Goal: Transaction & Acquisition: Purchase product/service

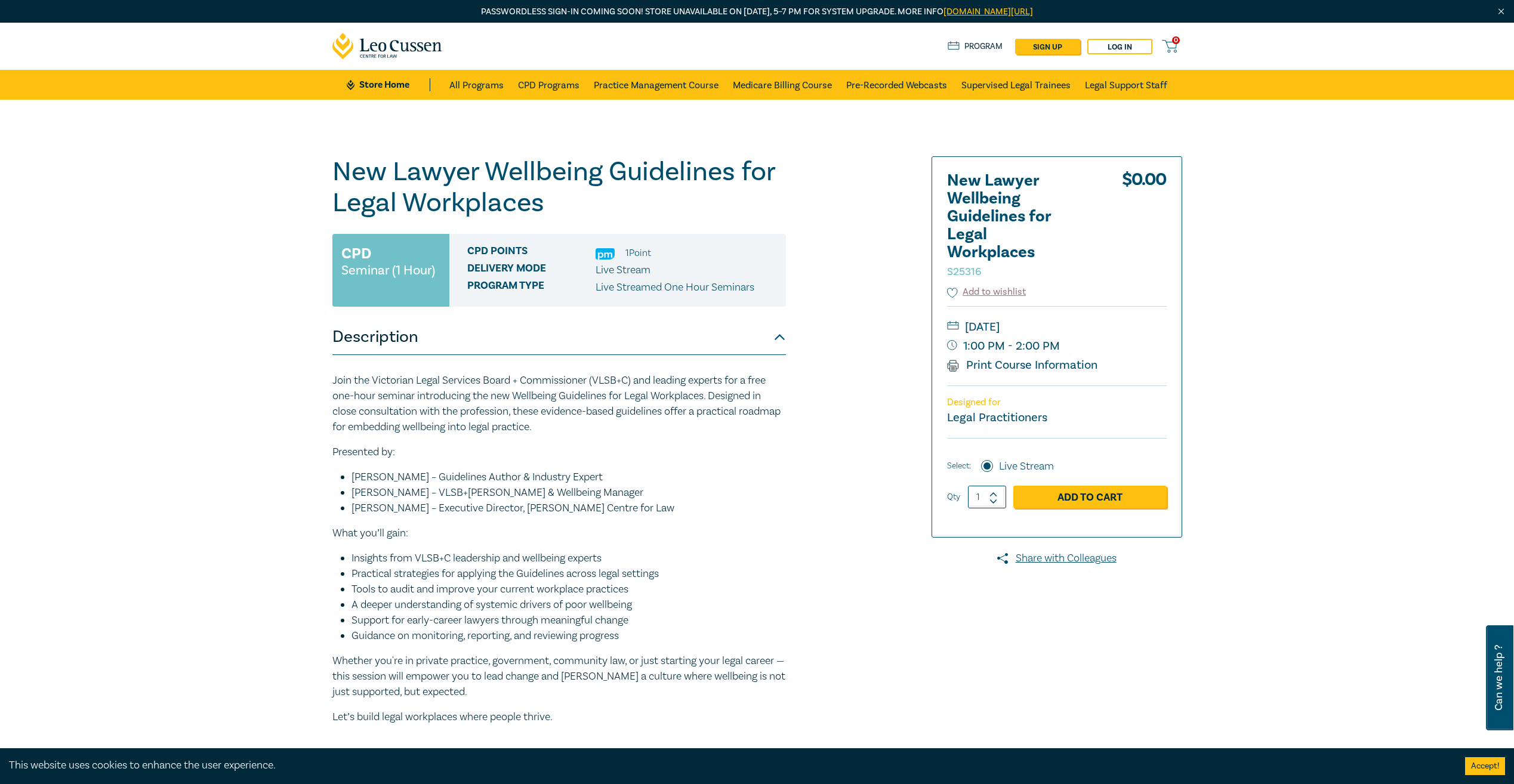
click at [584, 190] on h1 "New Lawyer Wellbeing Guidelines for Legal Workplaces S25316" at bounding box center [559, 187] width 454 height 62
click at [538, 202] on h1 "New Lawyer Wellbeing Guidelines for Legal Workplaces S25316" at bounding box center [559, 187] width 454 height 62
click at [524, 162] on h1 "New Lawyer Wellbeing Guidelines for Legal Workplaces S25316" at bounding box center [559, 187] width 454 height 62
drag, startPoint x: 524, startPoint y: 162, endPoint x: 549, endPoint y: 172, distance: 26.9
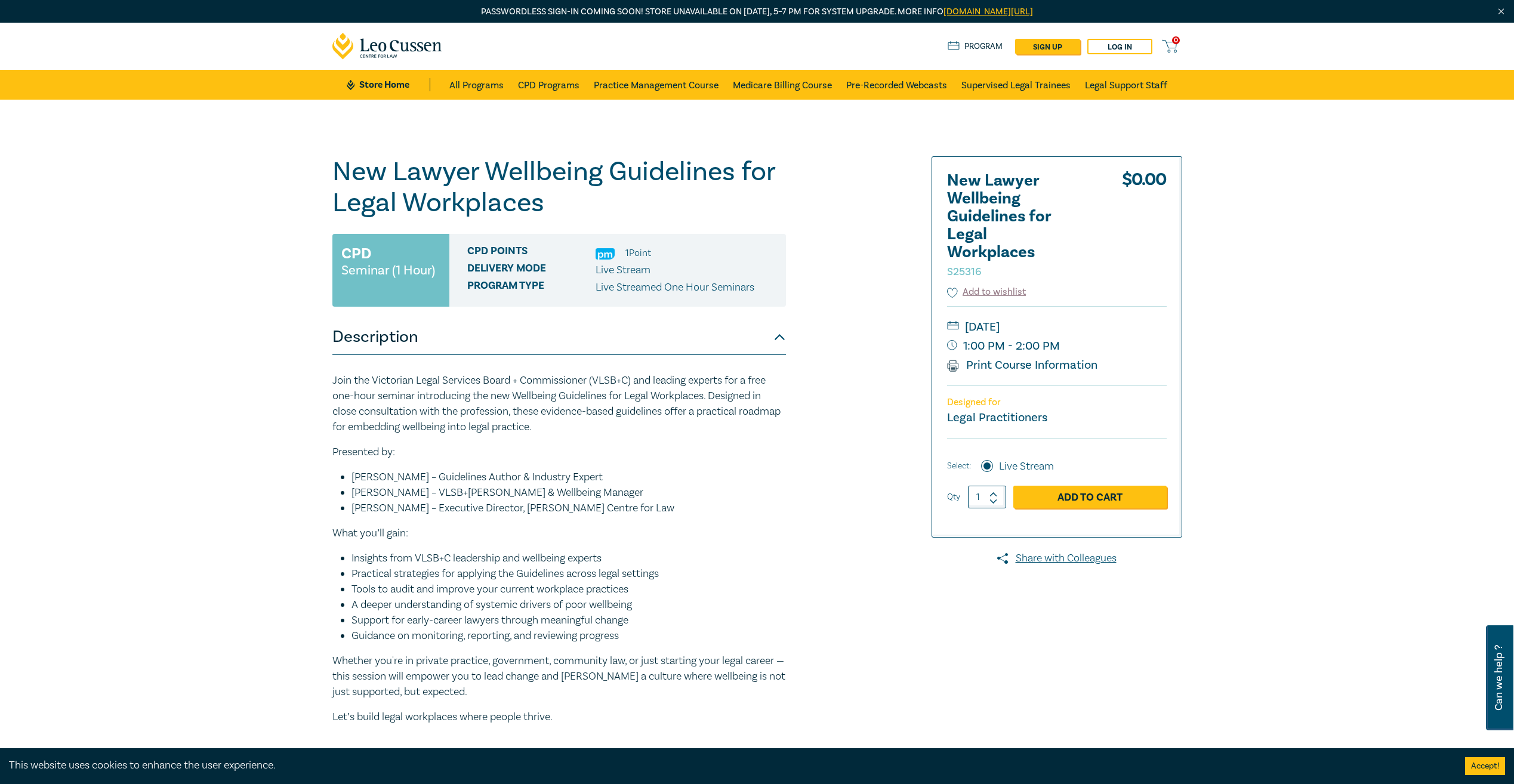
click at [551, 169] on h1 "New Lawyer Wellbeing Guidelines for Legal Workplaces S25316" at bounding box center [559, 187] width 454 height 62
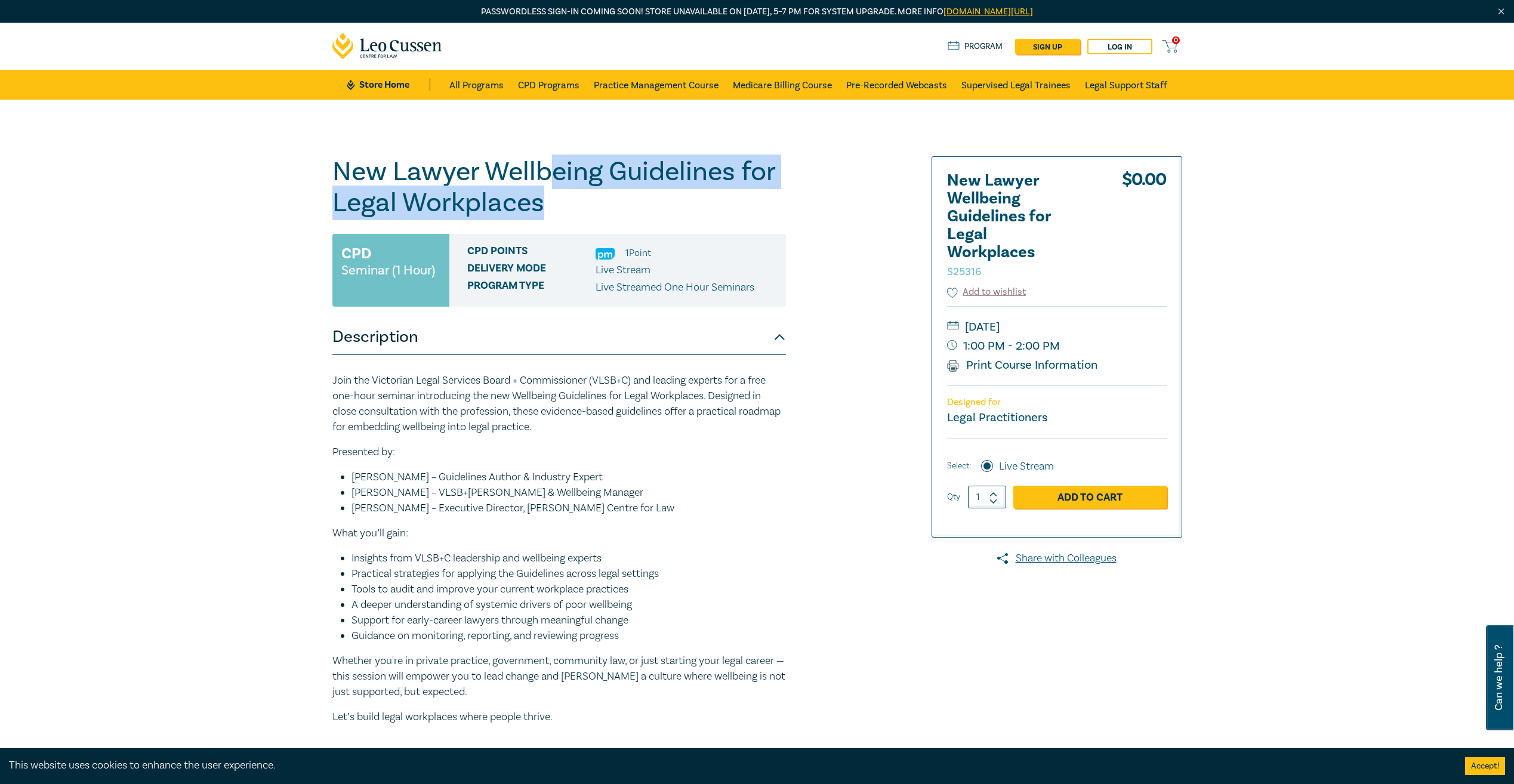
drag, startPoint x: 547, startPoint y: 174, endPoint x: 549, endPoint y: 199, distance: 25.1
click at [549, 199] on h1 "New Lawyer Wellbeing Guidelines for Legal Workplaces S25316" at bounding box center [559, 187] width 454 height 62
drag, startPoint x: 549, startPoint y: 199, endPoint x: 547, endPoint y: 191, distance: 8.2
click at [549, 199] on h1 "New Lawyer Wellbeing Guidelines for Legal Workplaces S25316" at bounding box center [559, 187] width 454 height 62
drag, startPoint x: 542, startPoint y: 167, endPoint x: 545, endPoint y: 208, distance: 41.1
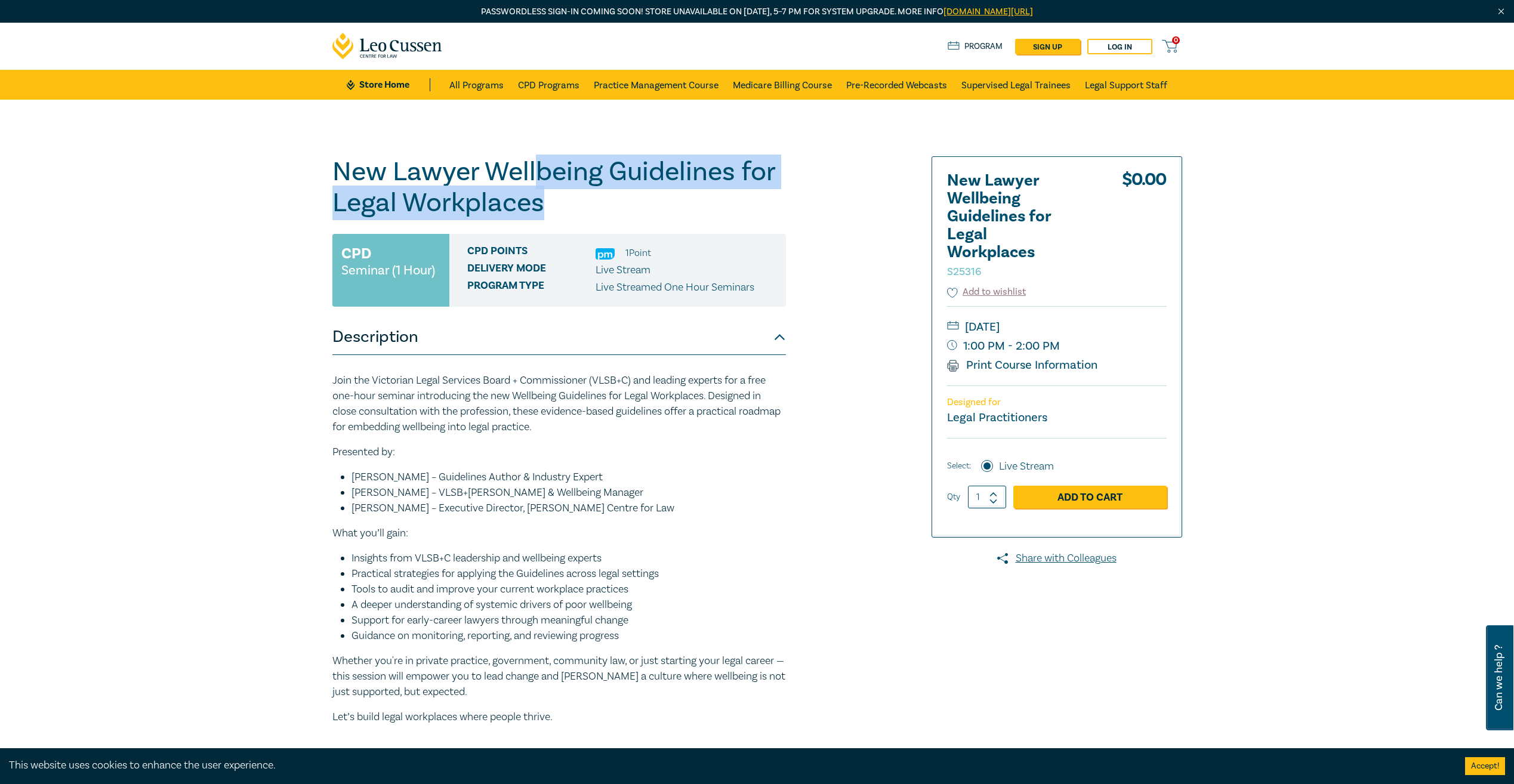
click at [545, 208] on h1 "New Lawyer Wellbeing Guidelines for Legal Workplaces S25316" at bounding box center [559, 187] width 454 height 62
click at [544, 204] on h1 "New Lawyer Wellbeing Guidelines for Legal Workplaces S25316" at bounding box center [559, 187] width 454 height 62
drag, startPoint x: 539, startPoint y: 175, endPoint x: 543, endPoint y: 207, distance: 32.2
click at [543, 207] on h1 "New Lawyer Wellbeing Guidelines for Legal Workplaces S25316" at bounding box center [559, 187] width 454 height 62
click at [544, 207] on h1 "New Lawyer Wellbeing Guidelines for Legal Workplaces S25316" at bounding box center [559, 187] width 454 height 62
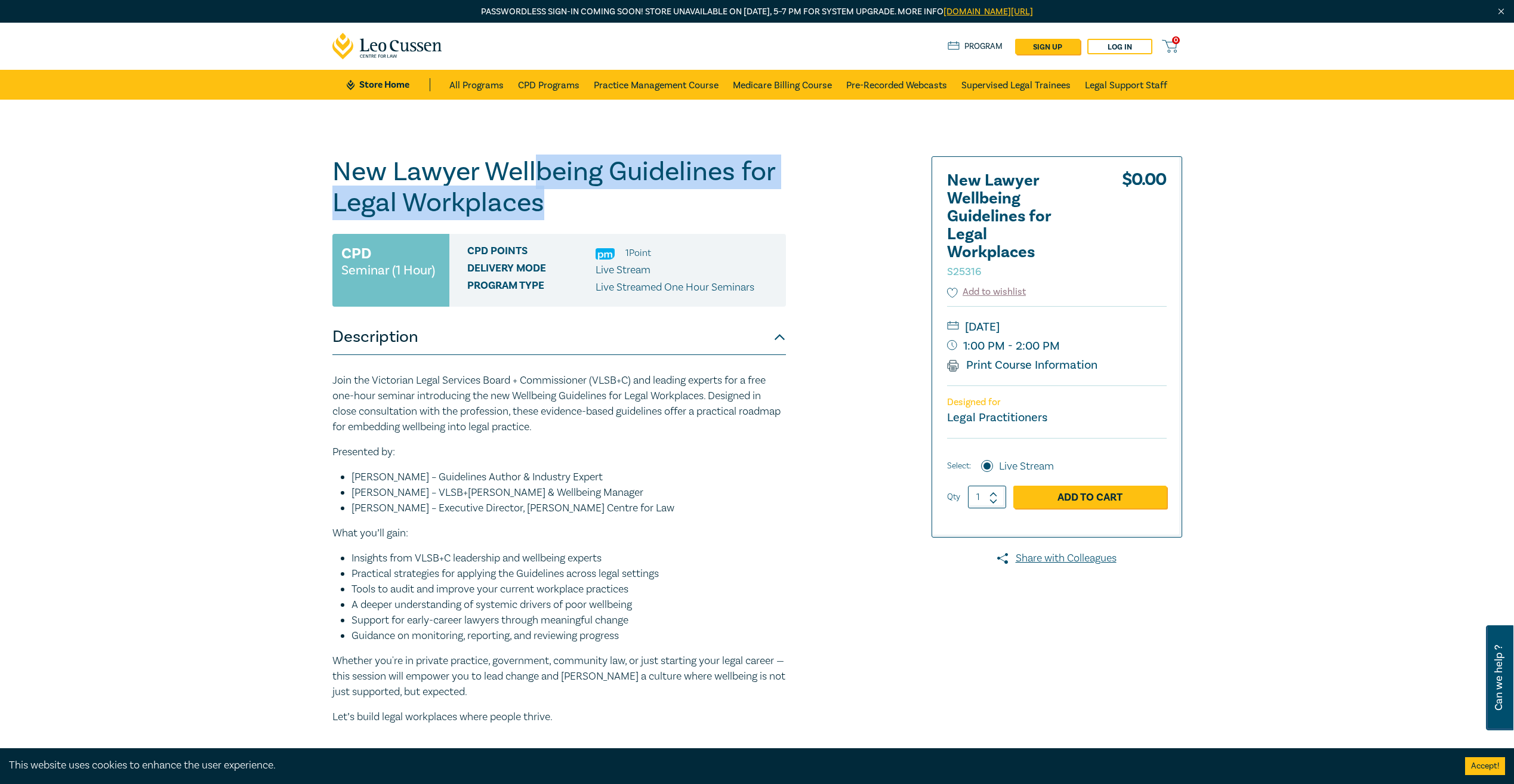
drag, startPoint x: 536, startPoint y: 175, endPoint x: 535, endPoint y: 165, distance: 10.0
click at [535, 165] on h1 "New Lawyer Wellbeing Guidelines for Legal Workplaces S25316" at bounding box center [559, 187] width 454 height 62
drag, startPoint x: 535, startPoint y: 165, endPoint x: 544, endPoint y: 183, distance: 20.1
click at [544, 183] on h1 "New Lawyer Wellbeing Guidelines for Legal Workplaces S25316" at bounding box center [559, 187] width 454 height 62
drag, startPoint x: 541, startPoint y: 172, endPoint x: 544, endPoint y: 194, distance: 22.2
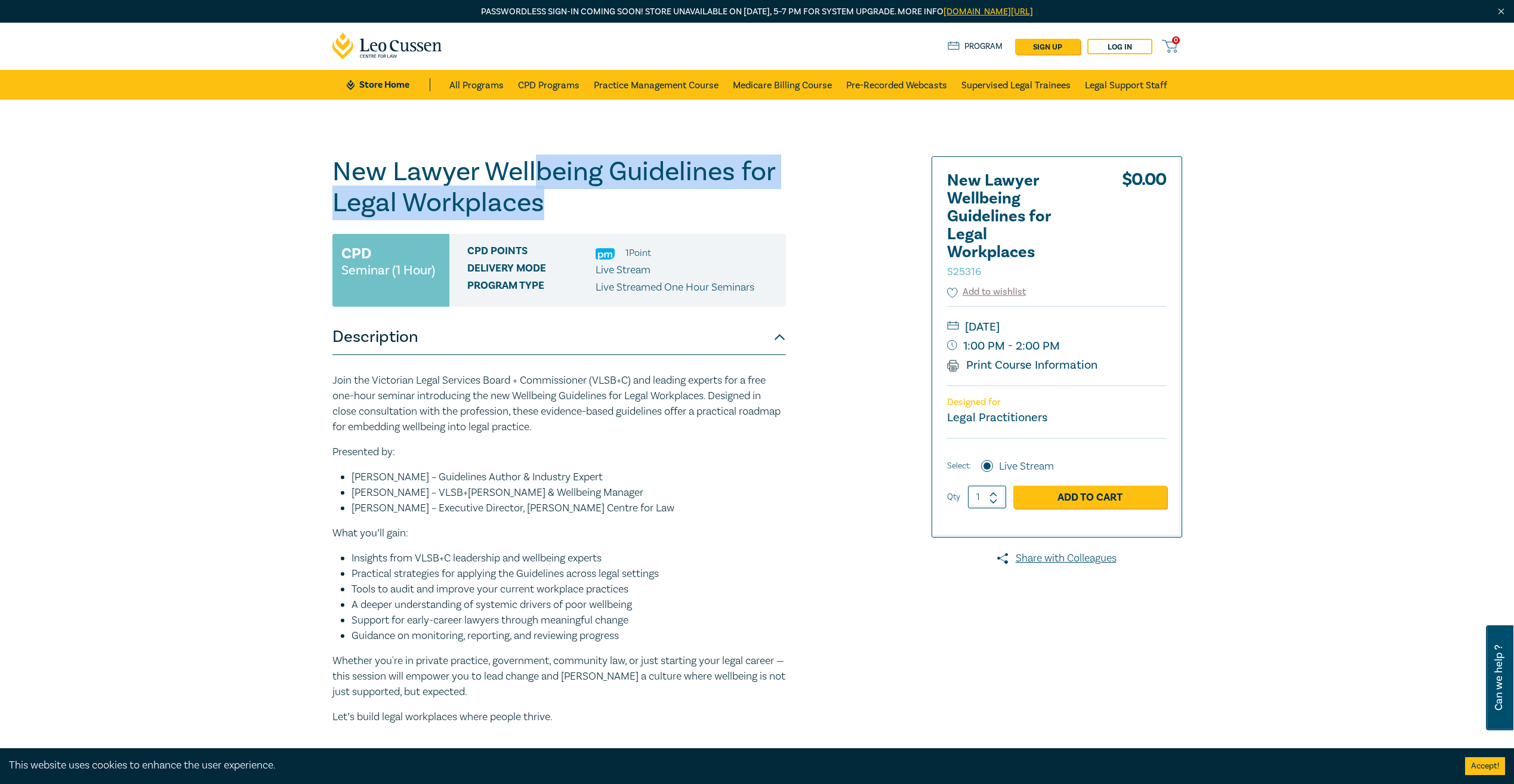
click at [544, 194] on h1 "New Lawyer Wellbeing Guidelines for Legal Workplaces S25316" at bounding box center [559, 187] width 454 height 62
drag, startPoint x: 544, startPoint y: 194, endPoint x: 549, endPoint y: 204, distance: 11.2
click at [549, 204] on h1 "New Lawyer Wellbeing Guidelines for Legal Workplaces S25316" at bounding box center [559, 187] width 454 height 62
click at [538, 174] on h1 "New Lawyer Wellbeing Guidelines for Legal Workplaces S25316" at bounding box center [559, 187] width 454 height 62
drag, startPoint x: 538, startPoint y: 174, endPoint x: 550, endPoint y: 200, distance: 28.6
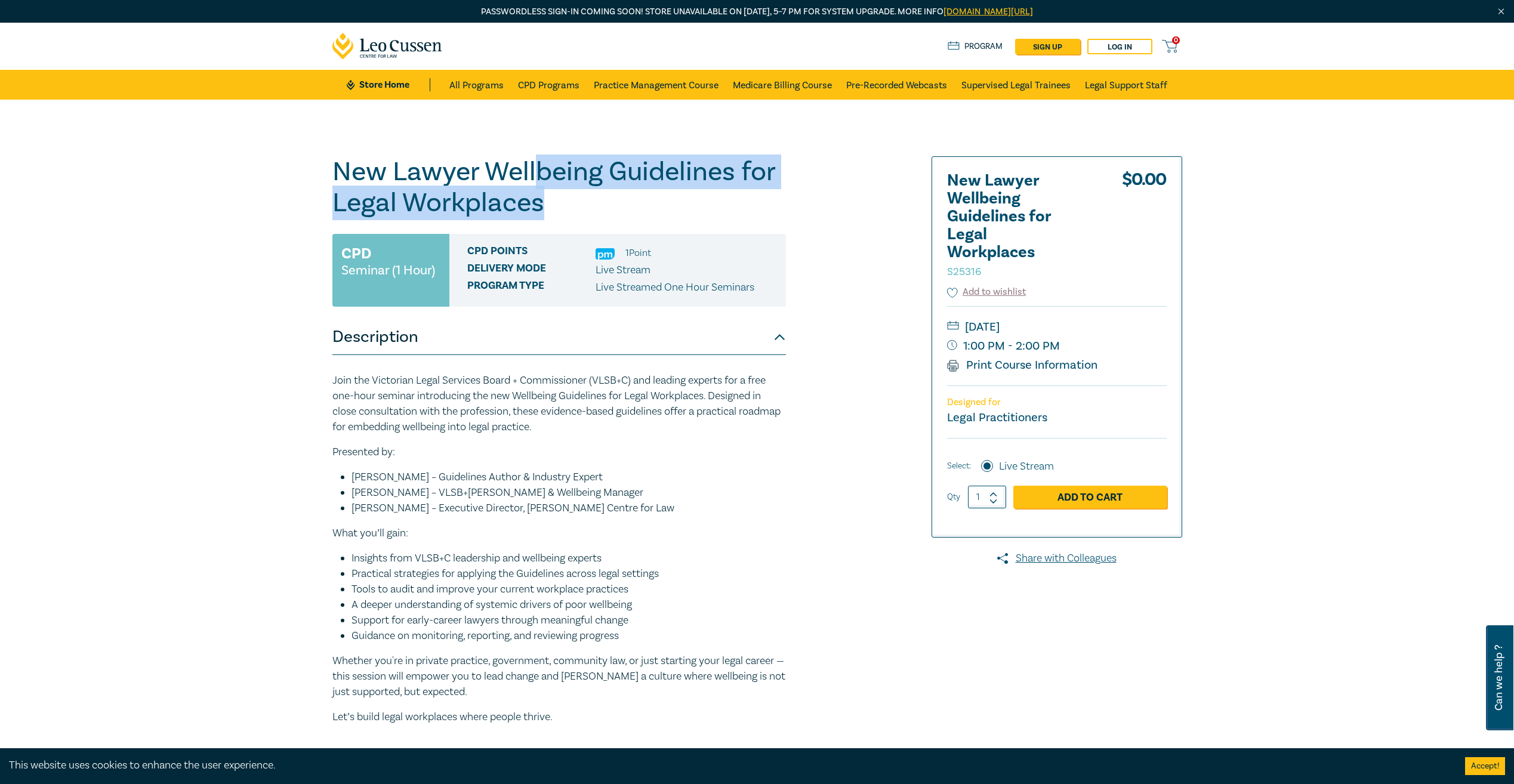
click at [550, 200] on h1 "New Lawyer Wellbeing Guidelines for Legal Workplaces S25316" at bounding box center [559, 187] width 454 height 62
drag, startPoint x: 550, startPoint y: 210, endPoint x: 543, endPoint y: 169, distance: 41.6
click at [543, 169] on h1 "New Lawyer Wellbeing Guidelines for Legal Workplaces S25316" at bounding box center [559, 187] width 454 height 62
drag, startPoint x: 543, startPoint y: 169, endPoint x: 546, endPoint y: 206, distance: 37.1
click at [546, 192] on h1 "New Lawyer Wellbeing Guidelines for Legal Workplaces S25316" at bounding box center [559, 187] width 454 height 62
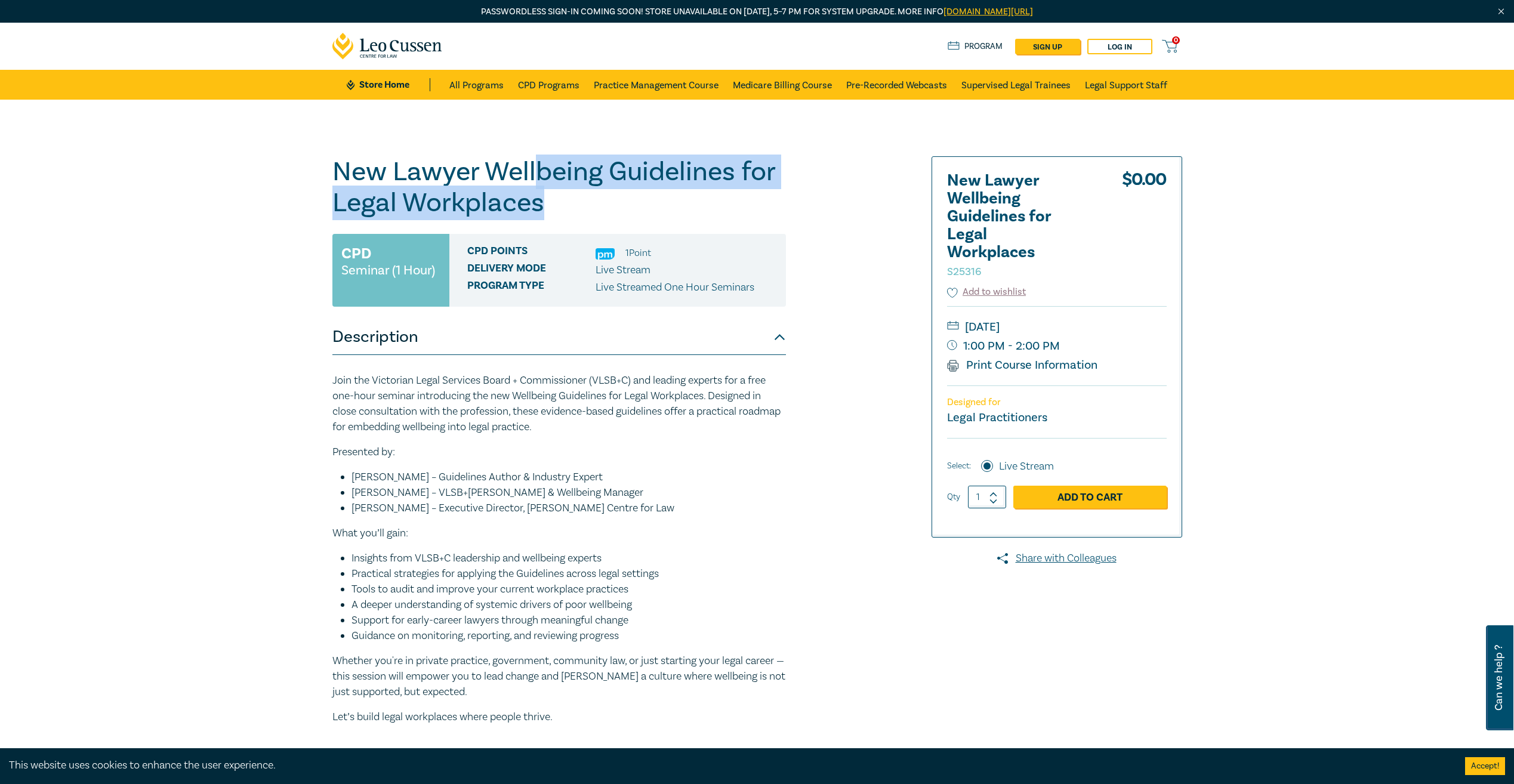
drag, startPoint x: 546, startPoint y: 210, endPoint x: 540, endPoint y: 169, distance: 41.4
click at [540, 169] on h1 "New Lawyer Wellbeing Guidelines for Legal Workplaces S25316" at bounding box center [559, 187] width 454 height 62
click at [548, 170] on h1 "New Lawyer Wellbeing Guidelines for Legal Workplaces S25316" at bounding box center [559, 187] width 454 height 62
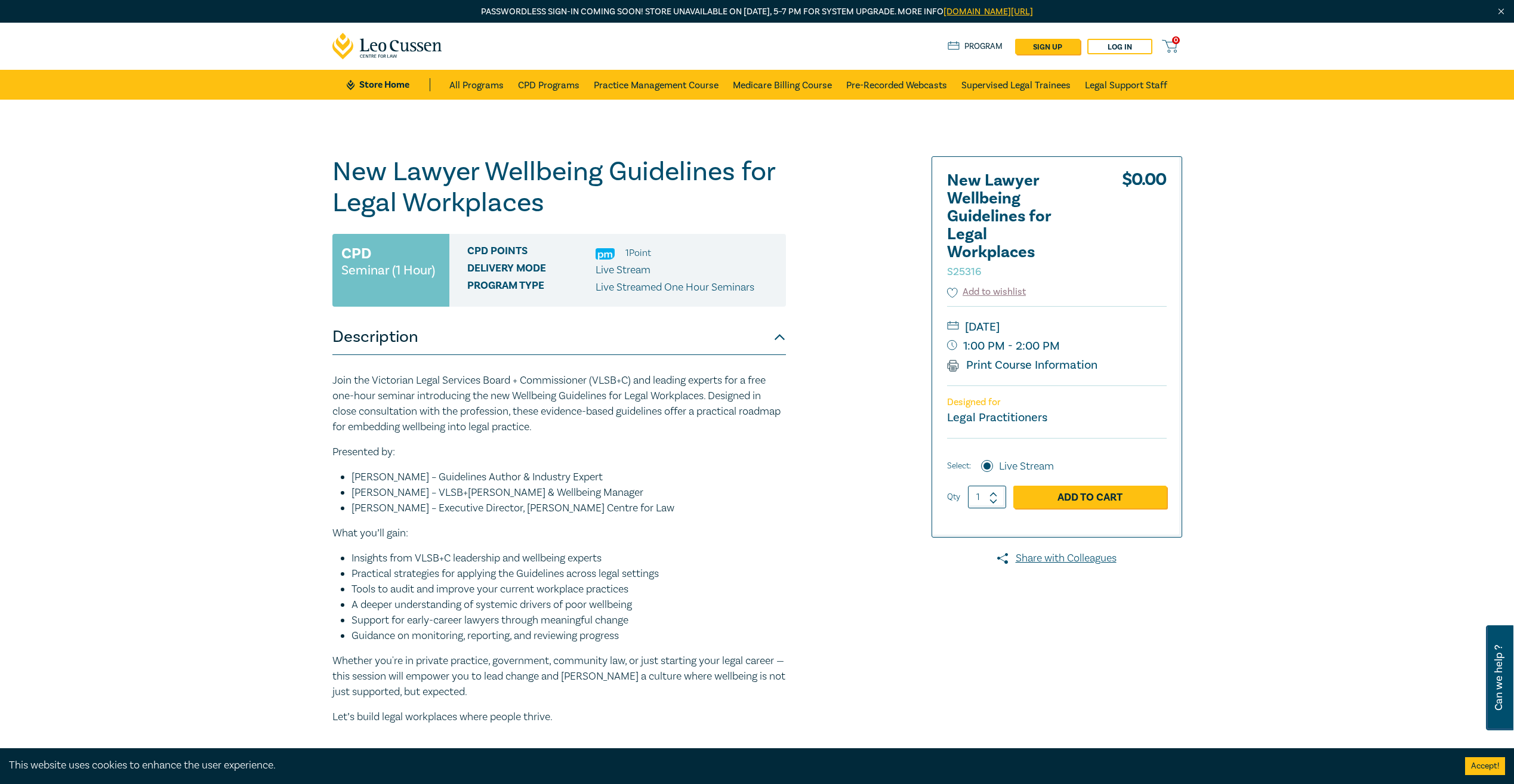
click at [552, 218] on h1 "New Lawyer Wellbeing Guidelines for Legal Workplaces S25316" at bounding box center [559, 187] width 454 height 62
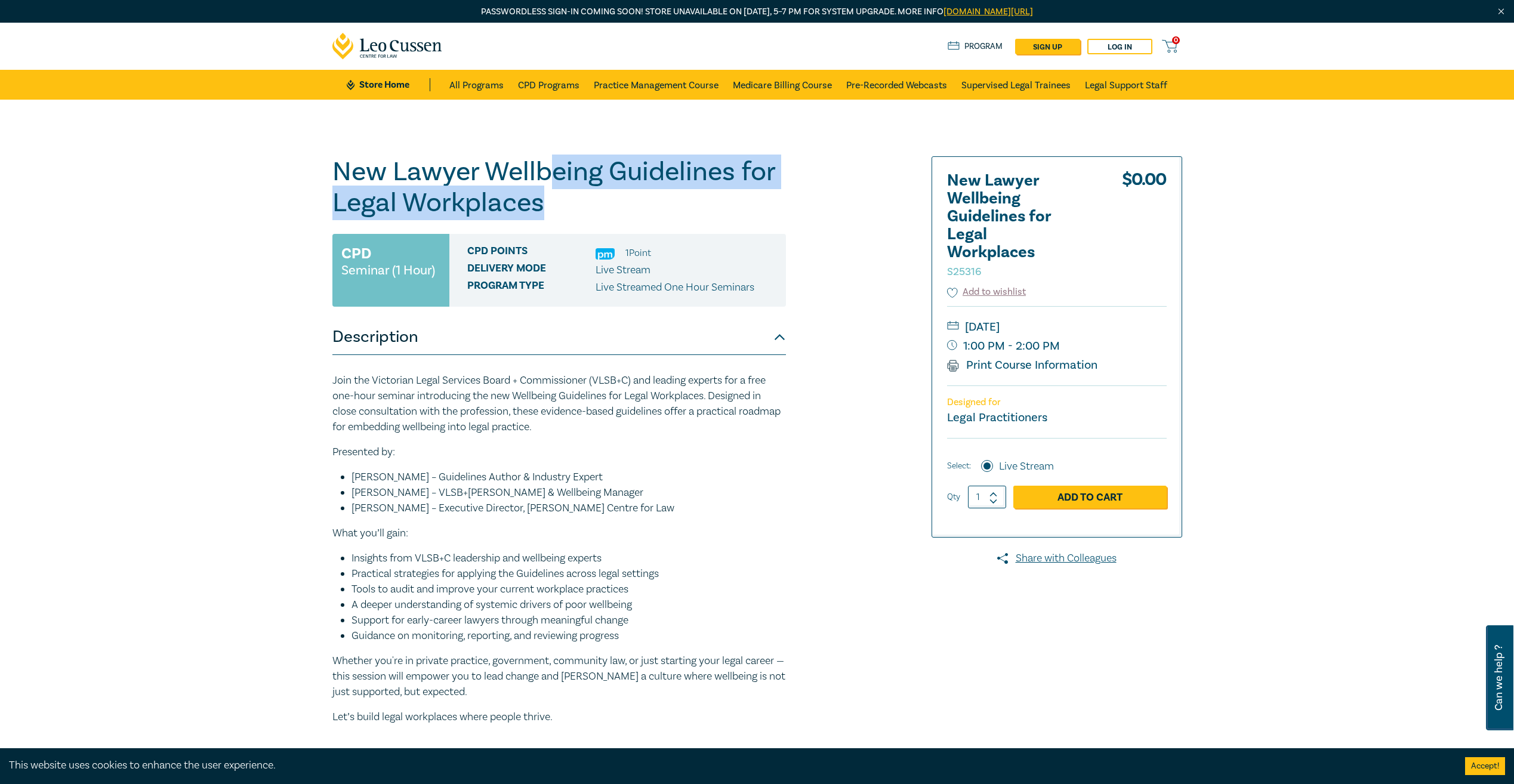
drag, startPoint x: 552, startPoint y: 167, endPoint x: 552, endPoint y: 195, distance: 28.0
click at [552, 195] on h1 "New Lawyer Wellbeing Guidelines for Legal Workplaces S25316" at bounding box center [559, 187] width 454 height 62
drag, startPoint x: 552, startPoint y: 195, endPoint x: 549, endPoint y: 202, distance: 7.6
click at [549, 202] on h1 "New Lawyer Wellbeing Guidelines for Legal Workplaces S25316" at bounding box center [559, 187] width 454 height 62
drag, startPoint x: 546, startPoint y: 206, endPoint x: 549, endPoint y: 180, distance: 26.2
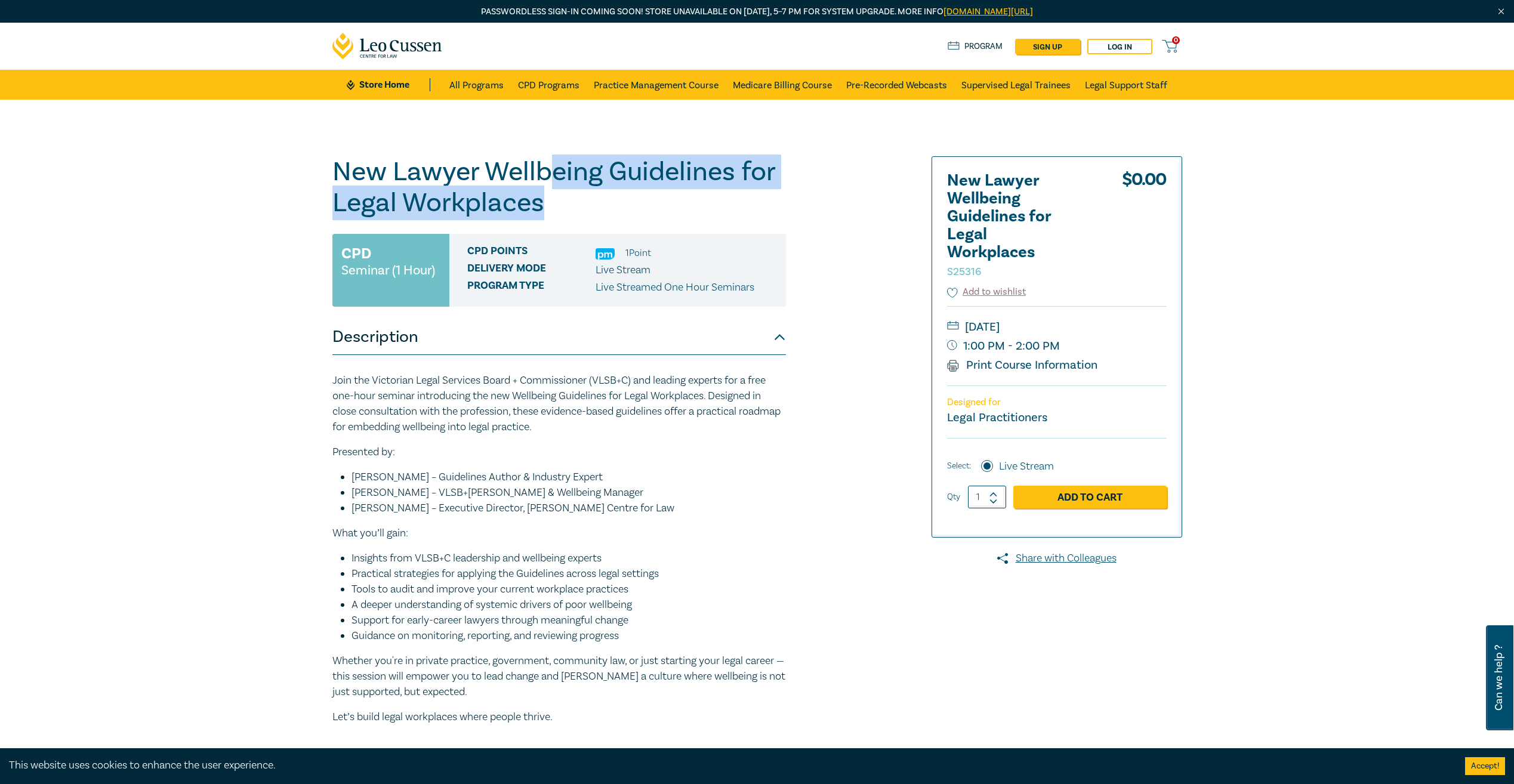
click at [549, 180] on h1 "New Lawyer Wellbeing Guidelines for Legal Workplaces S25316" at bounding box center [559, 187] width 454 height 62
click at [550, 182] on h1 "New Lawyer Wellbeing Guidelines for Legal Workplaces S25316" at bounding box center [559, 187] width 454 height 62
drag, startPoint x: 552, startPoint y: 169, endPoint x: 565, endPoint y: 228, distance: 60.4
click at [565, 228] on div "New Lawyer Wellbeing Guidelines for Legal Workplaces S25316 CPD Seminar (1 Hour…" at bounding box center [559, 467] width 454 height 621
drag, startPoint x: 565, startPoint y: 228, endPoint x: 559, endPoint y: 209, distance: 19.9
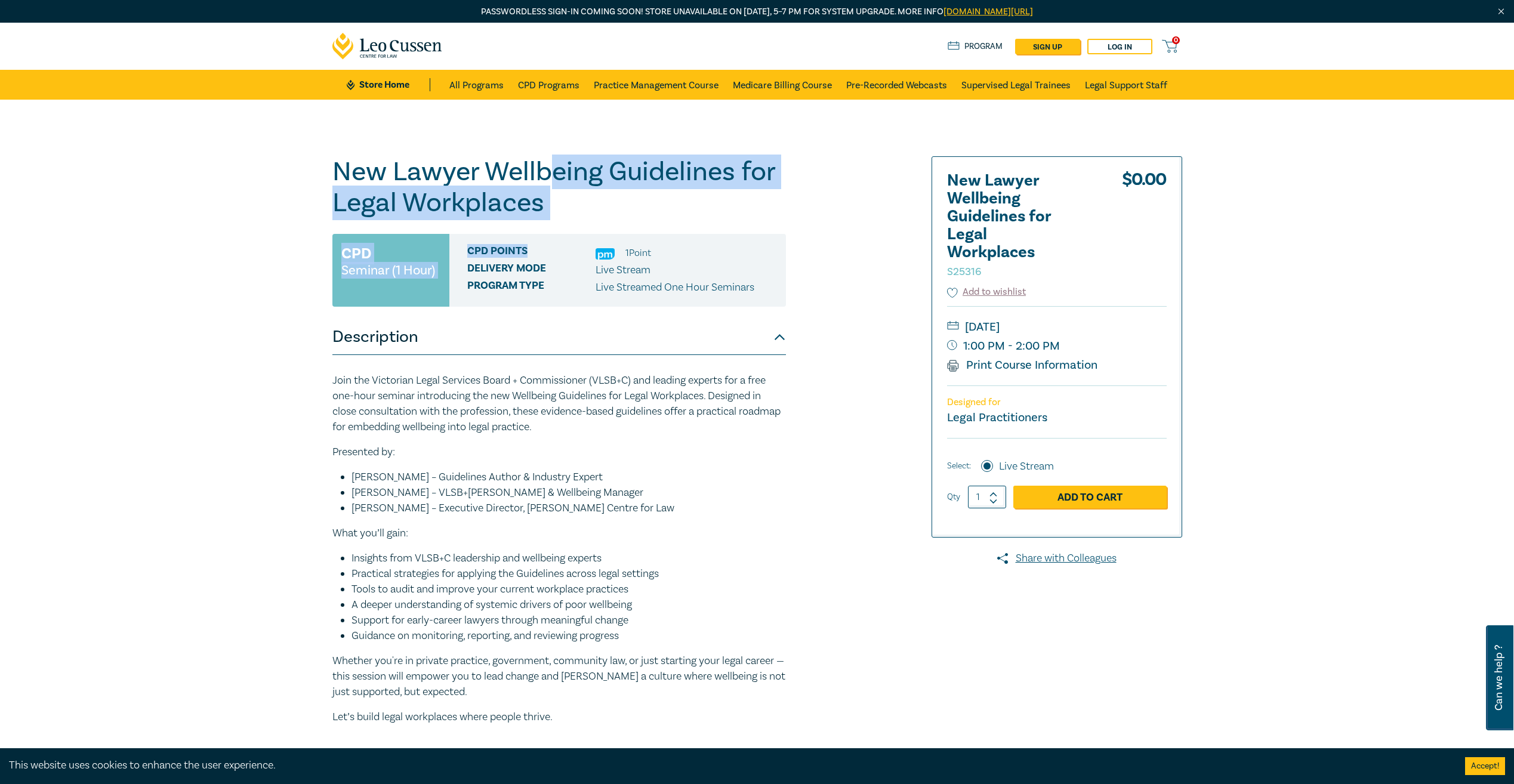
click at [560, 209] on h1 "New Lawyer Wellbeing Guidelines for Legal Workplaces S25316" at bounding box center [559, 187] width 454 height 62
drag, startPoint x: 558, startPoint y: 210, endPoint x: 557, endPoint y: 173, distance: 37.0
click at [557, 173] on h1 "New Lawyer Wellbeing Guidelines for Legal Workplaces S25316" at bounding box center [559, 187] width 454 height 62
drag, startPoint x: 557, startPoint y: 173, endPoint x: 551, endPoint y: 193, distance: 20.9
click at [551, 193] on h1 "New Lawyer Wellbeing Guidelines for Legal Workplaces S25316" at bounding box center [559, 187] width 454 height 62
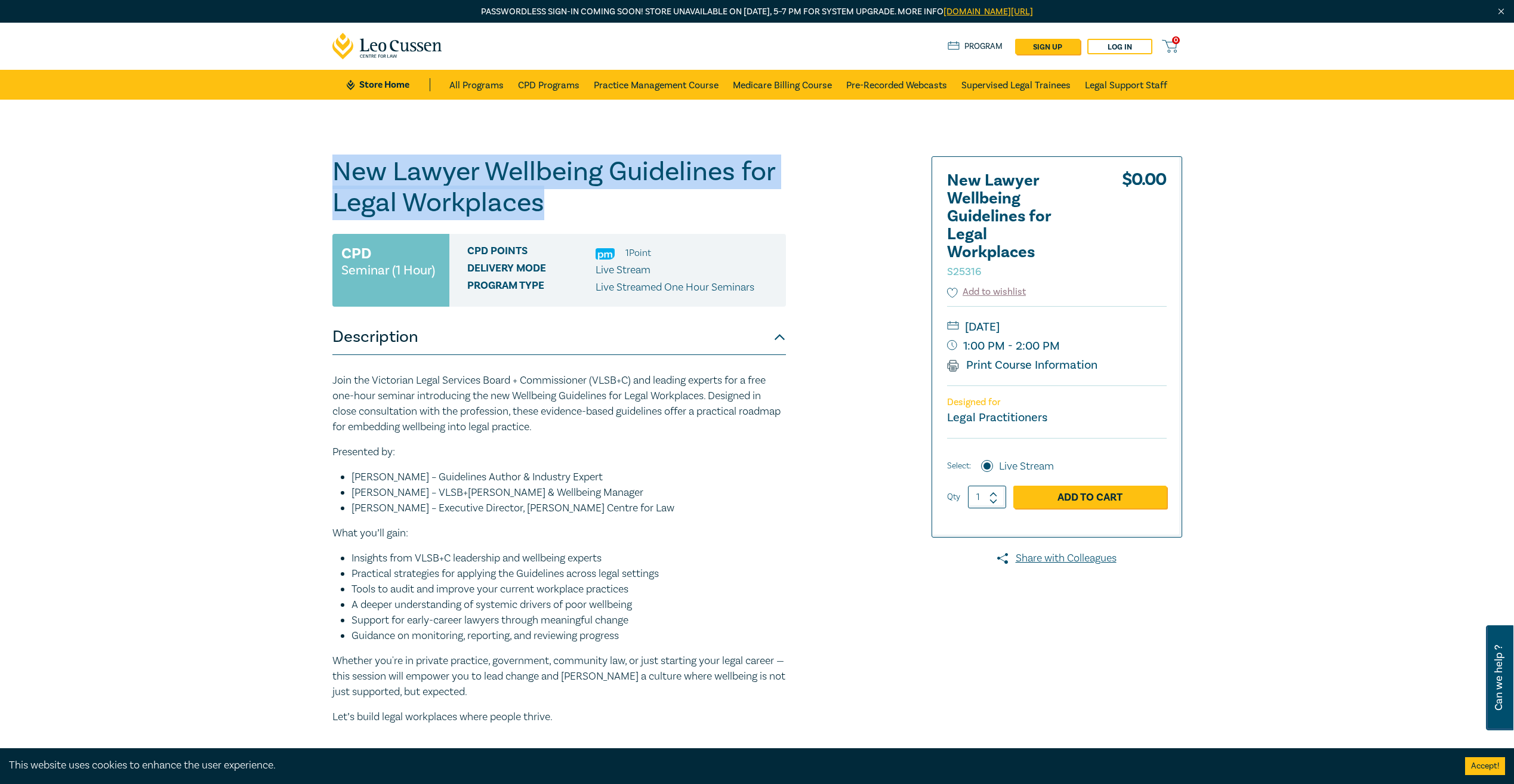
drag, startPoint x: 335, startPoint y: 175, endPoint x: 539, endPoint y: 206, distance: 206.3
click at [539, 206] on h1 "New Lawyer Wellbeing Guidelines for Legal Workplaces S25316" at bounding box center [559, 187] width 454 height 62
copy h1 "New Lawyer Wellbeing Guidelines for Legal Workplaces"
click at [457, 174] on h1 "New Lawyer Wellbeing Guidelines for Legal Workplaces S25316" at bounding box center [559, 187] width 454 height 62
drag, startPoint x: 547, startPoint y: 175, endPoint x: 548, endPoint y: 201, distance: 26.0
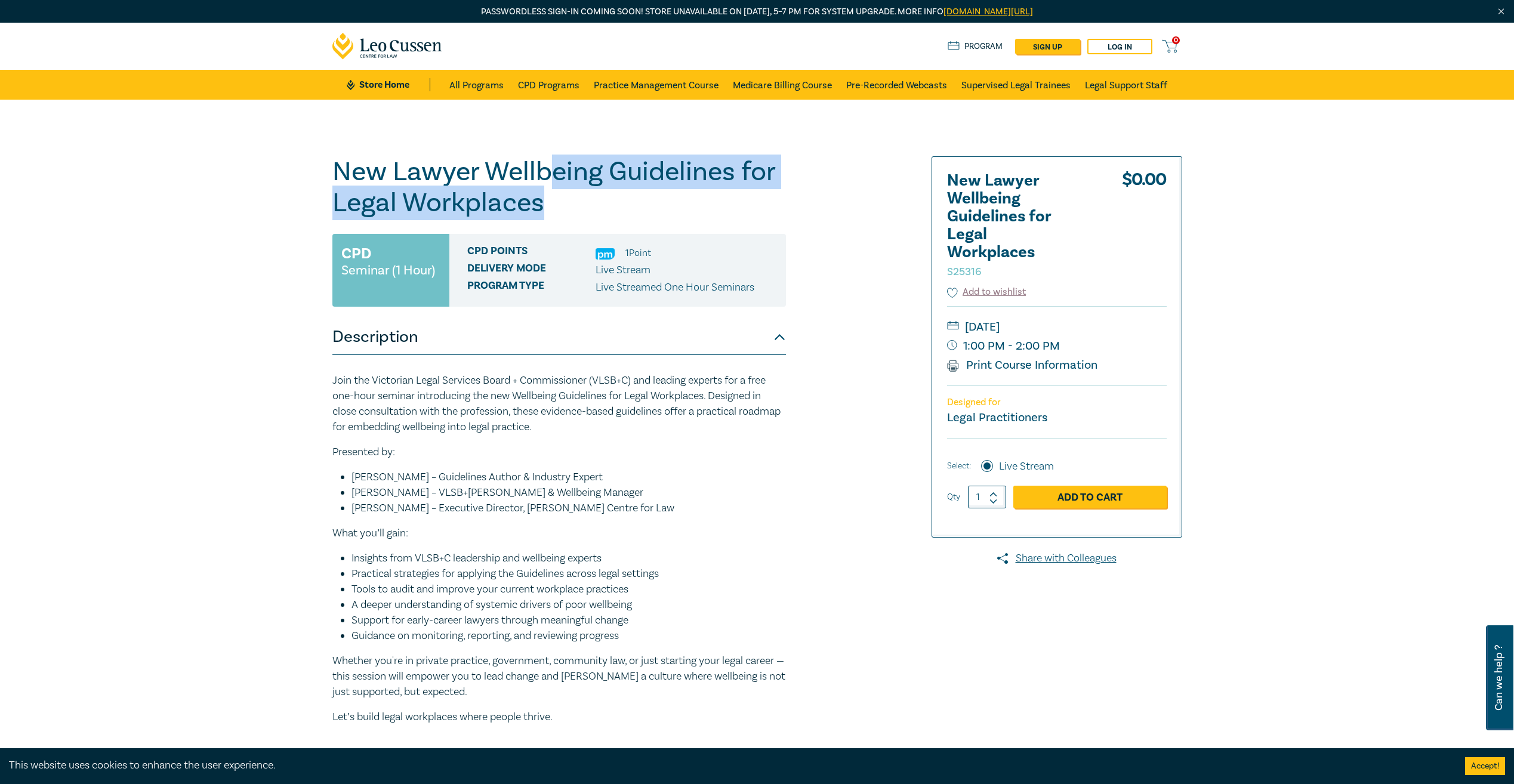
click at [548, 201] on h1 "New Lawyer Wellbeing Guidelines for Legal Workplaces S25316" at bounding box center [559, 187] width 454 height 62
click at [548, 204] on h1 "New Lawyer Wellbeing Guidelines for Legal Workplaces S25316" at bounding box center [559, 187] width 454 height 62
drag, startPoint x: 547, startPoint y: 209, endPoint x: 540, endPoint y: 170, distance: 39.6
click at [540, 170] on h1 "New Lawyer Wellbeing Guidelines for Legal Workplaces S25316" at bounding box center [559, 187] width 454 height 62
click at [541, 175] on h1 "New Lawyer Wellbeing Guidelines for Legal Workplaces S25316" at bounding box center [559, 187] width 454 height 62
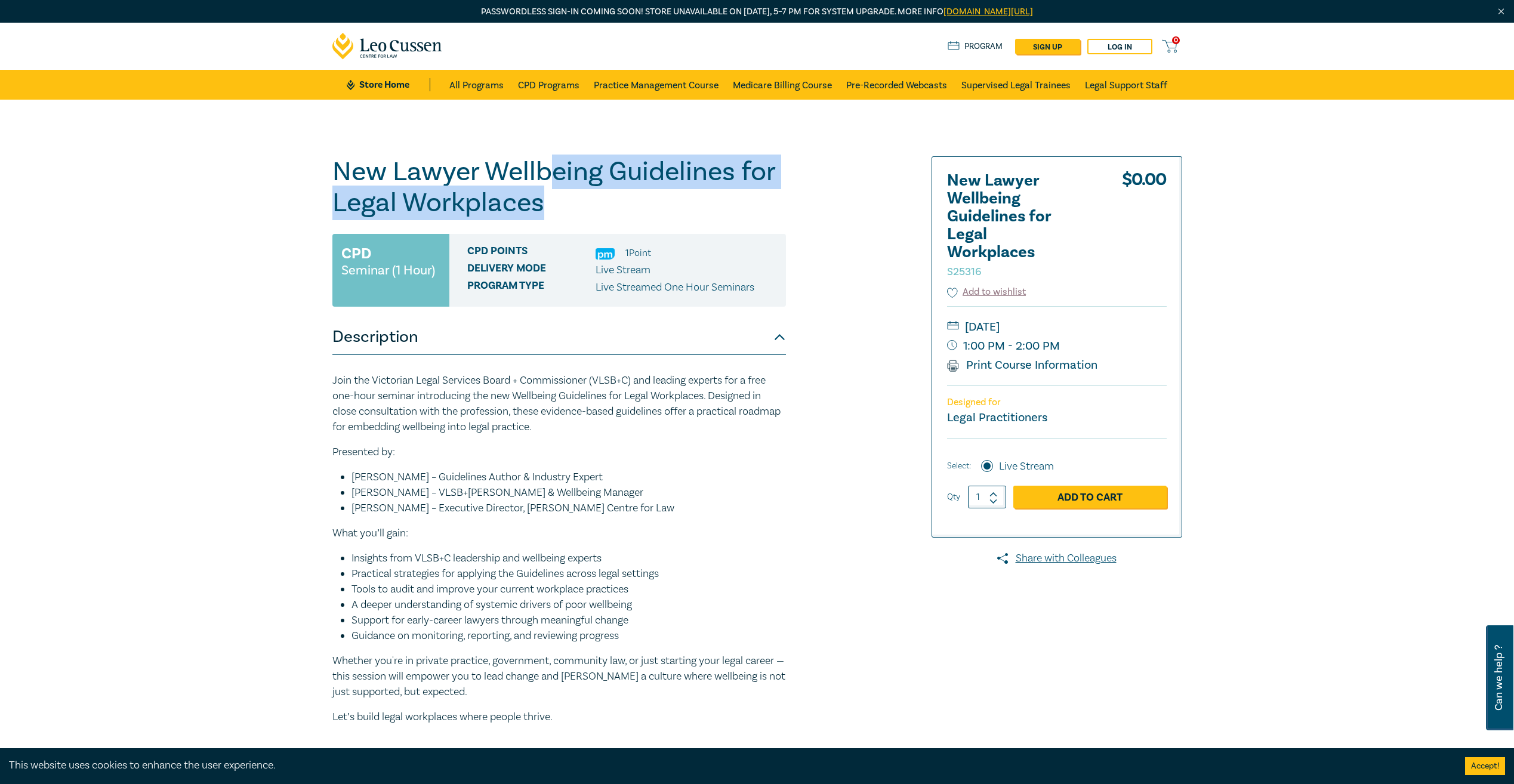
drag, startPoint x: 545, startPoint y: 178, endPoint x: 549, endPoint y: 205, distance: 27.3
click at [549, 205] on h1 "New Lawyer Wellbeing Guidelines for Legal Workplaces S25316" at bounding box center [559, 187] width 454 height 62
click at [550, 206] on h1 "New Lawyer Wellbeing Guidelines for Legal Workplaces S25316" at bounding box center [559, 187] width 454 height 62
click at [549, 206] on h1 "New Lawyer Wellbeing Guidelines for Legal Workplaces S25316" at bounding box center [559, 187] width 454 height 62
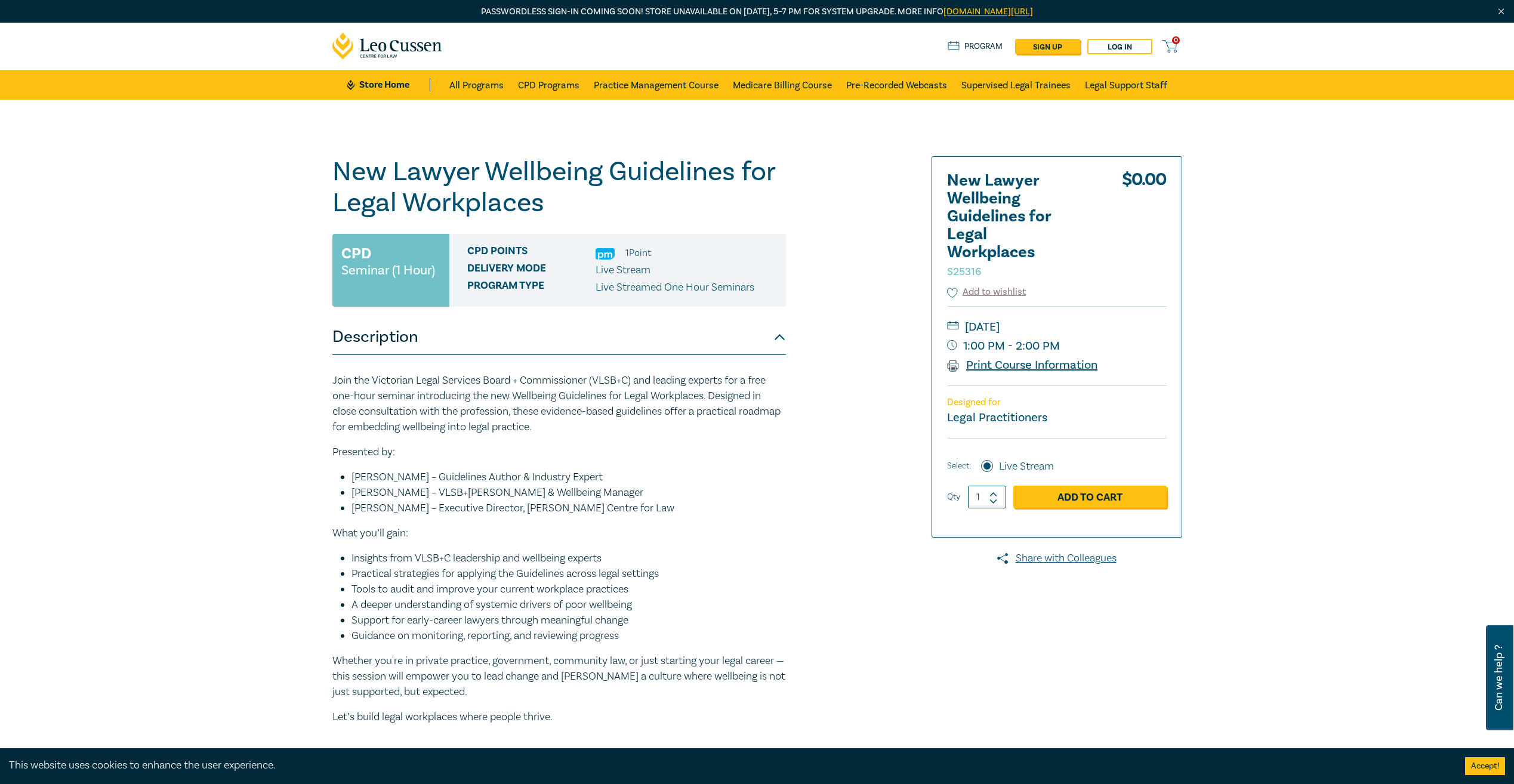
click at [1058, 366] on link "Print Course Information" at bounding box center [1022, 364] width 151 height 15
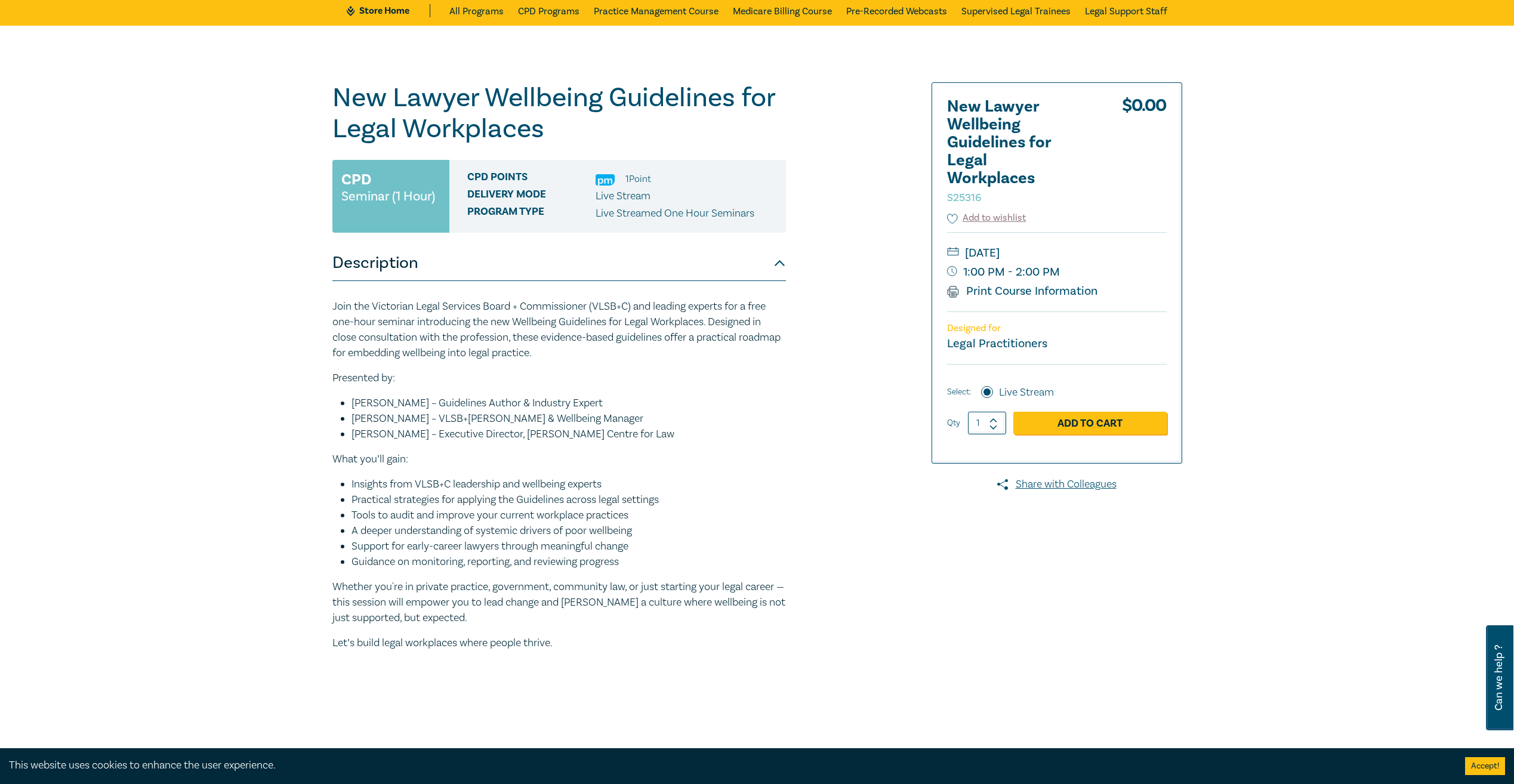
scroll to position [179, 0]
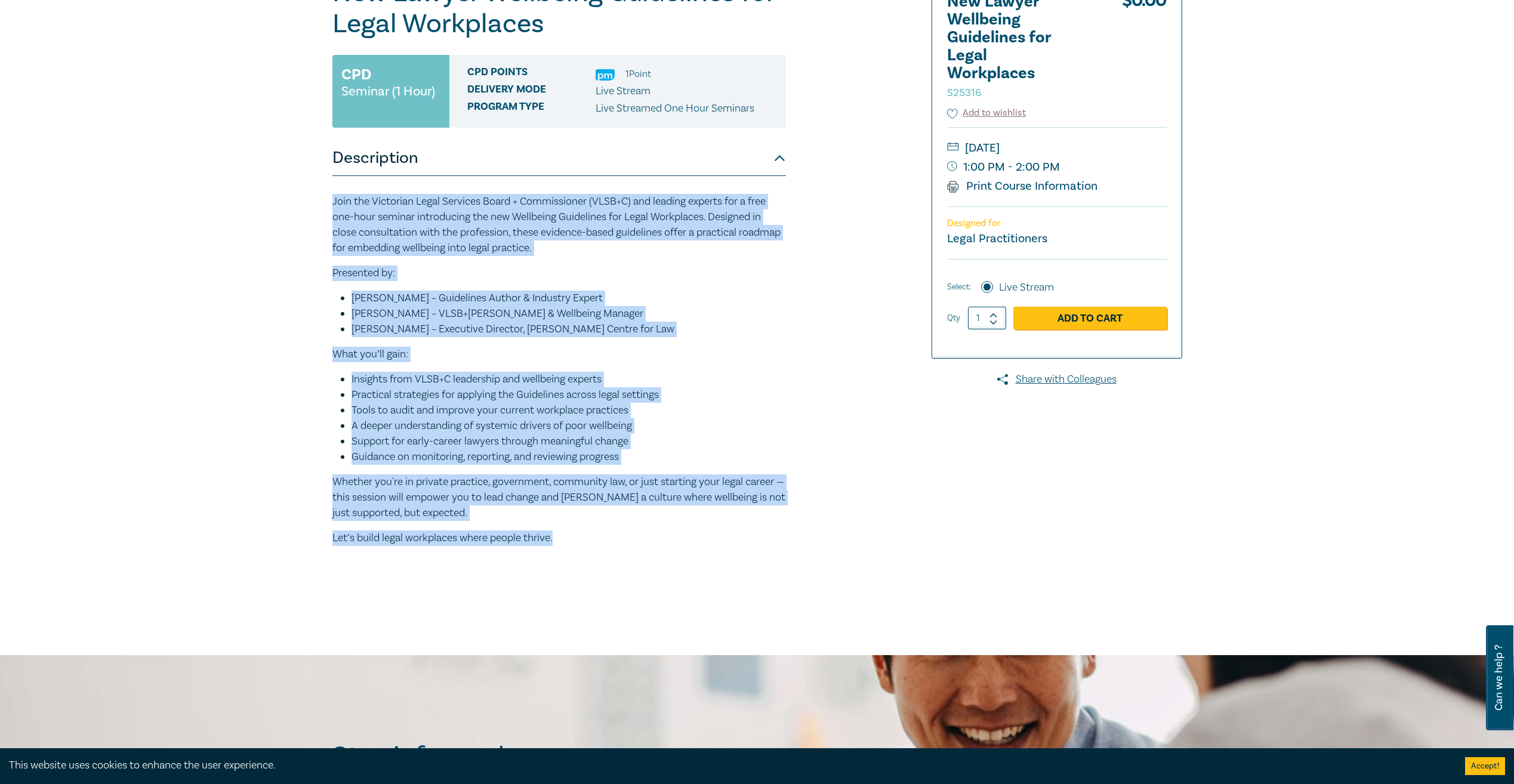
drag, startPoint x: 332, startPoint y: 201, endPoint x: 579, endPoint y: 545, distance: 423.5
click at [579, 545] on div "Join the Victorian Legal Services Board + Commissioner (VLSB+C) and leading exp…" at bounding box center [559, 382] width 454 height 377
copy div "Join the Victorian Legal Services Board + Commissioner (VLSB+C) and leading exp…"
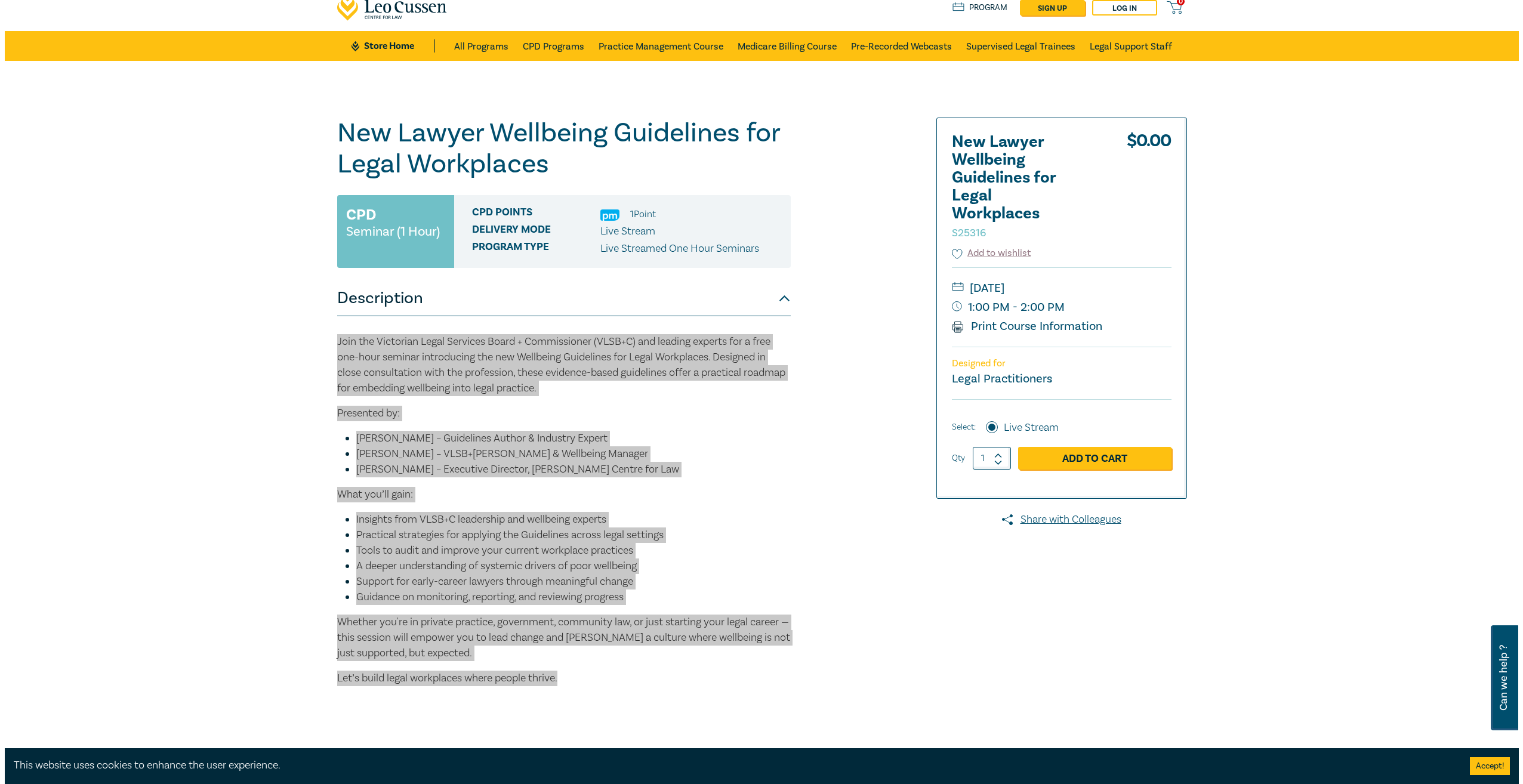
scroll to position [60, 0]
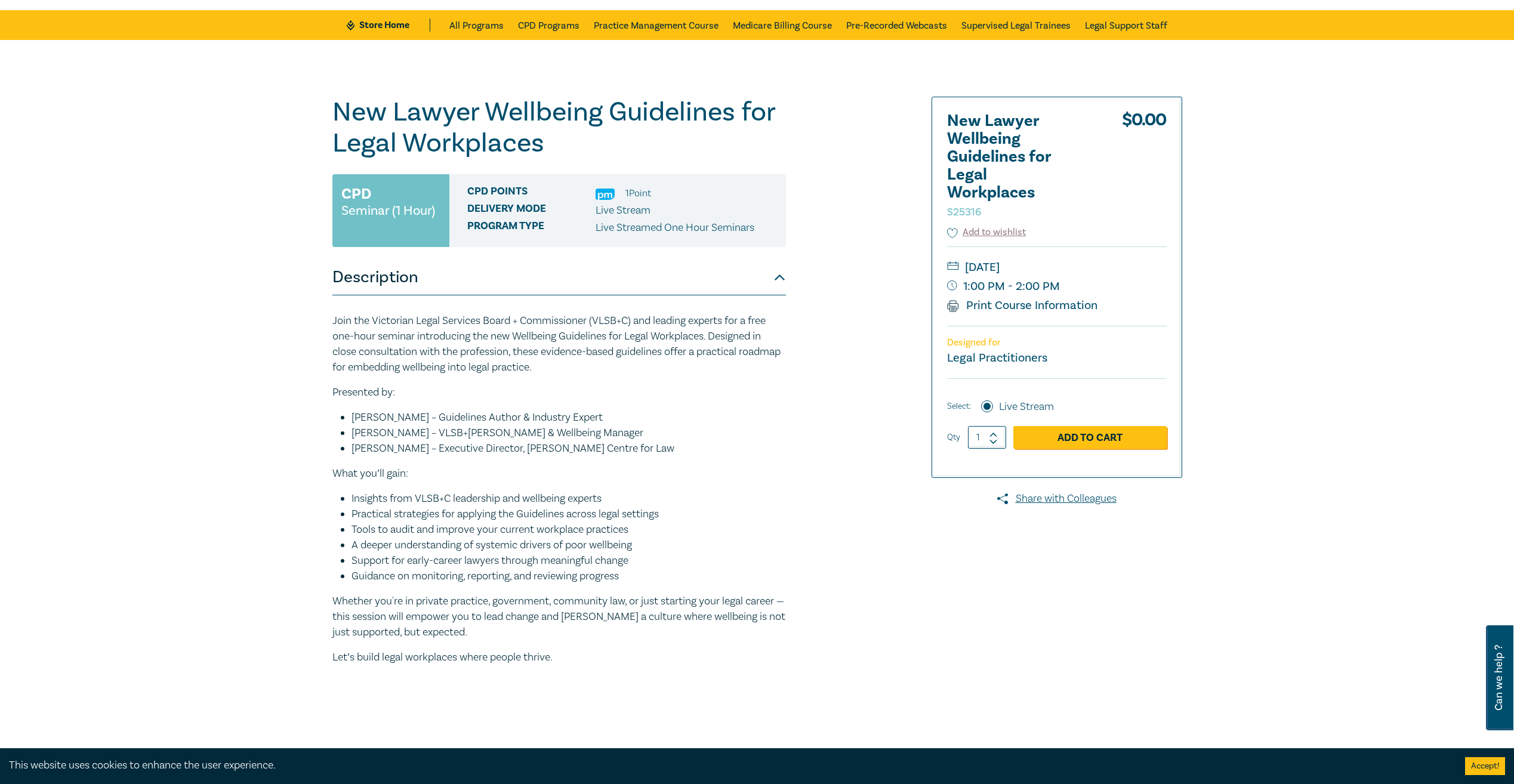
click at [237, 285] on div "New Lawyer Wellbeing Guidelines for Legal Workplaces S25316 CPD Seminar (1 Hour…" at bounding box center [757, 407] width 1514 height 734
click at [1133, 433] on link "Add to Cart" at bounding box center [1090, 437] width 153 height 23
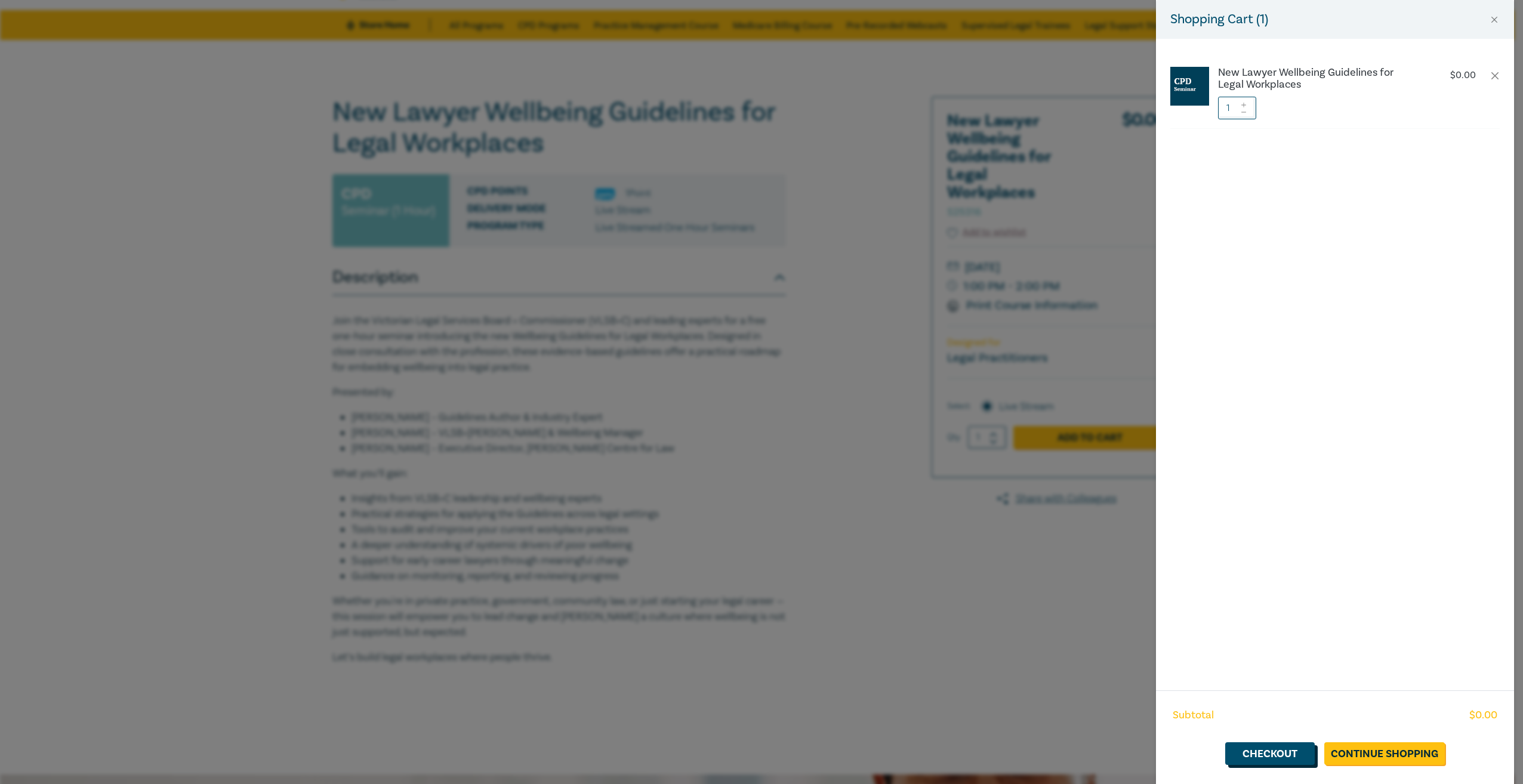
click at [1287, 757] on link "Checkout" at bounding box center [1270, 753] width 90 height 23
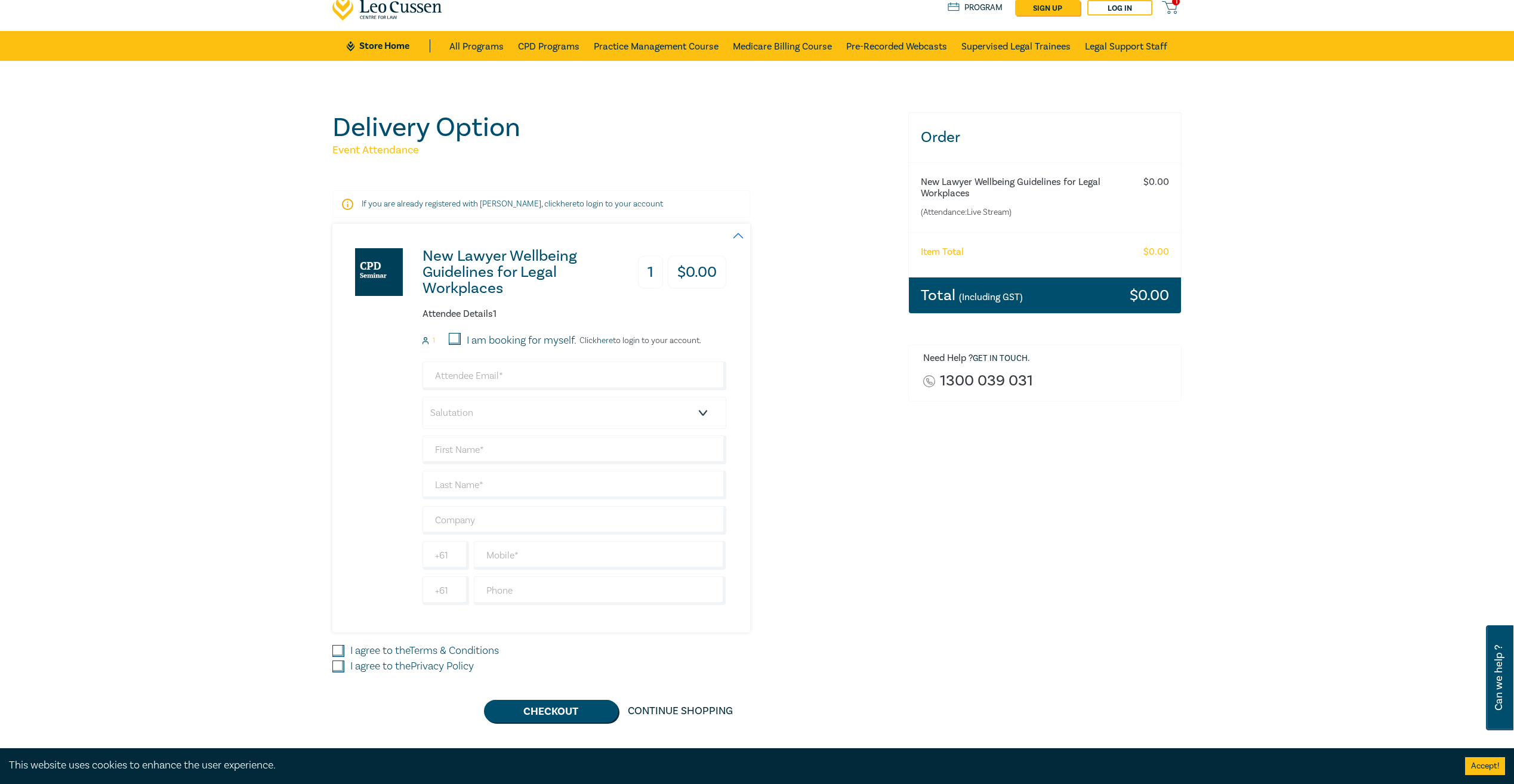
scroll to position [60, 0]
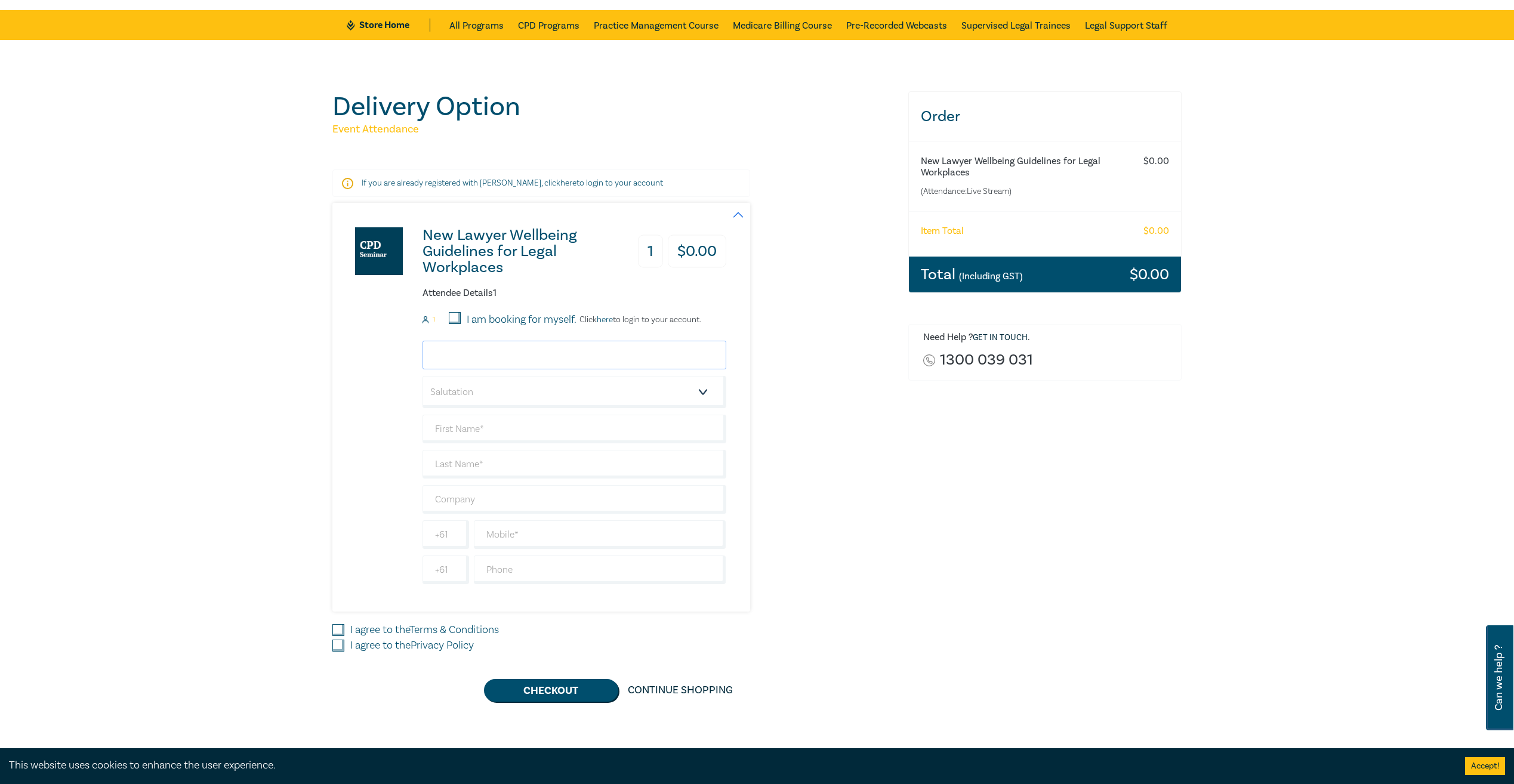
click at [479, 349] on input "email" at bounding box center [574, 355] width 304 height 29
type input "admin@brandpartners.com.au"
type input "Adam"
type input "Cooke"
click at [458, 422] on input "Adam" at bounding box center [574, 429] width 304 height 29
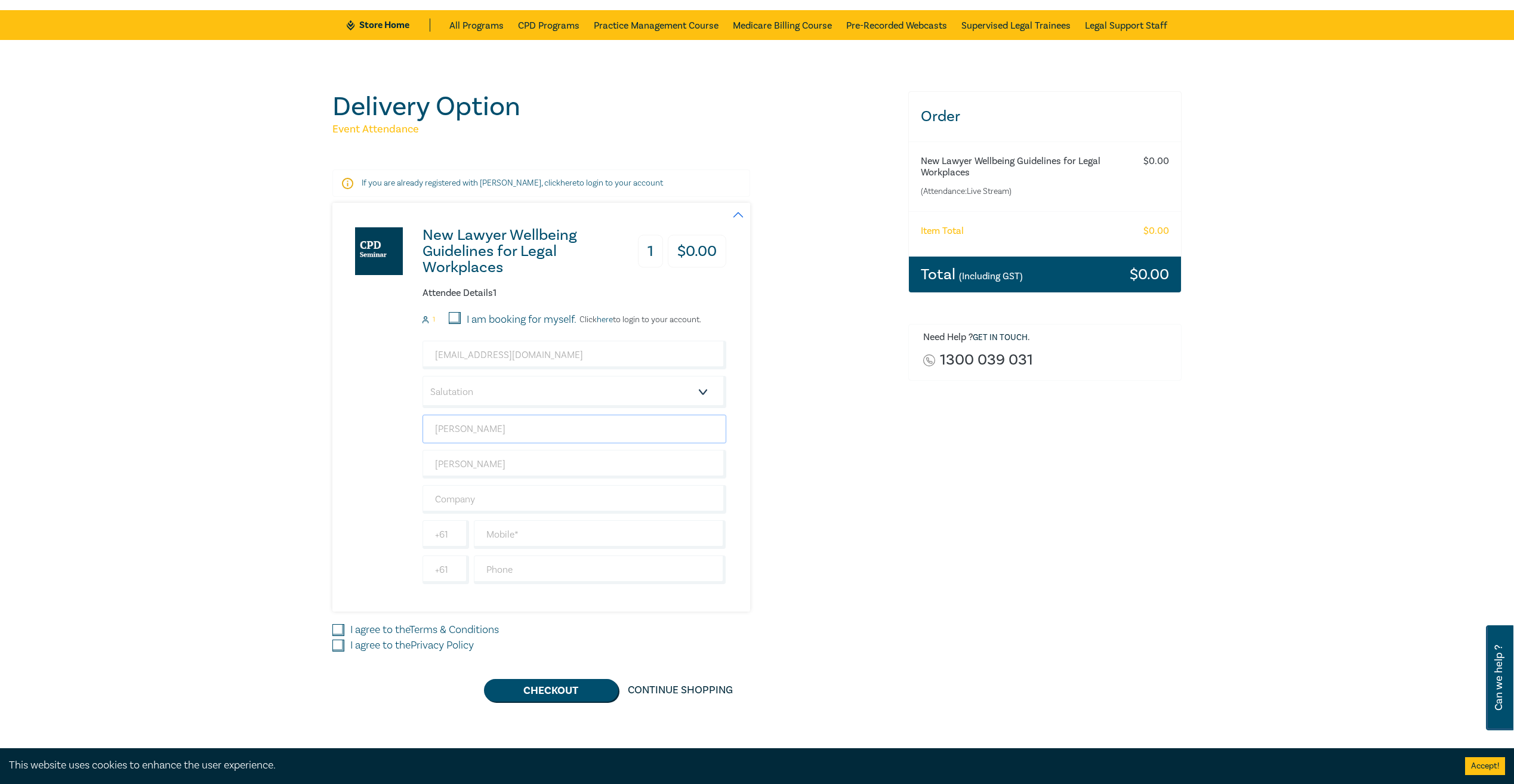
click at [458, 422] on input "Adam" at bounding box center [574, 429] width 304 height 29
type input "Brand"
click at [458, 423] on input "Brand" at bounding box center [574, 429] width 304 height 29
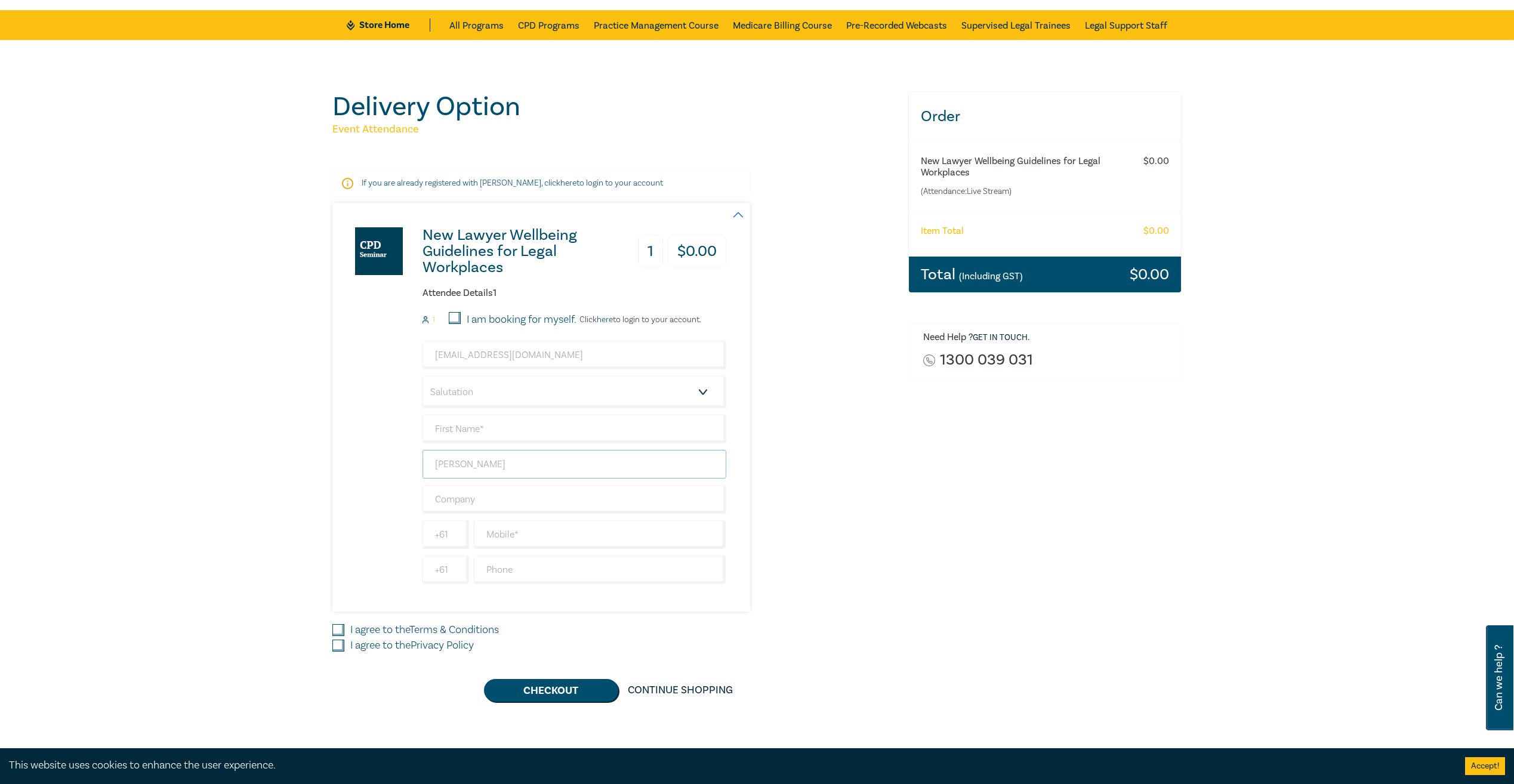
click at [504, 472] on input "Cooke" at bounding box center [574, 464] width 304 height 29
click at [833, 480] on div "New Lawyer Wellbeing Guidelines for Legal Workplaces 1 $ 0.00 Attendee Details …" at bounding box center [613, 407] width 562 height 409
click at [522, 391] on select "Salutation Mr. Mrs. Ms. Miss Dr. Prof. Other" at bounding box center [574, 392] width 304 height 33
click at [934, 480] on div "Order New Lawyer Wellbeing Guidelines for Legal Workplaces (Attendance: Live St…" at bounding box center [1045, 396] width 288 height 610
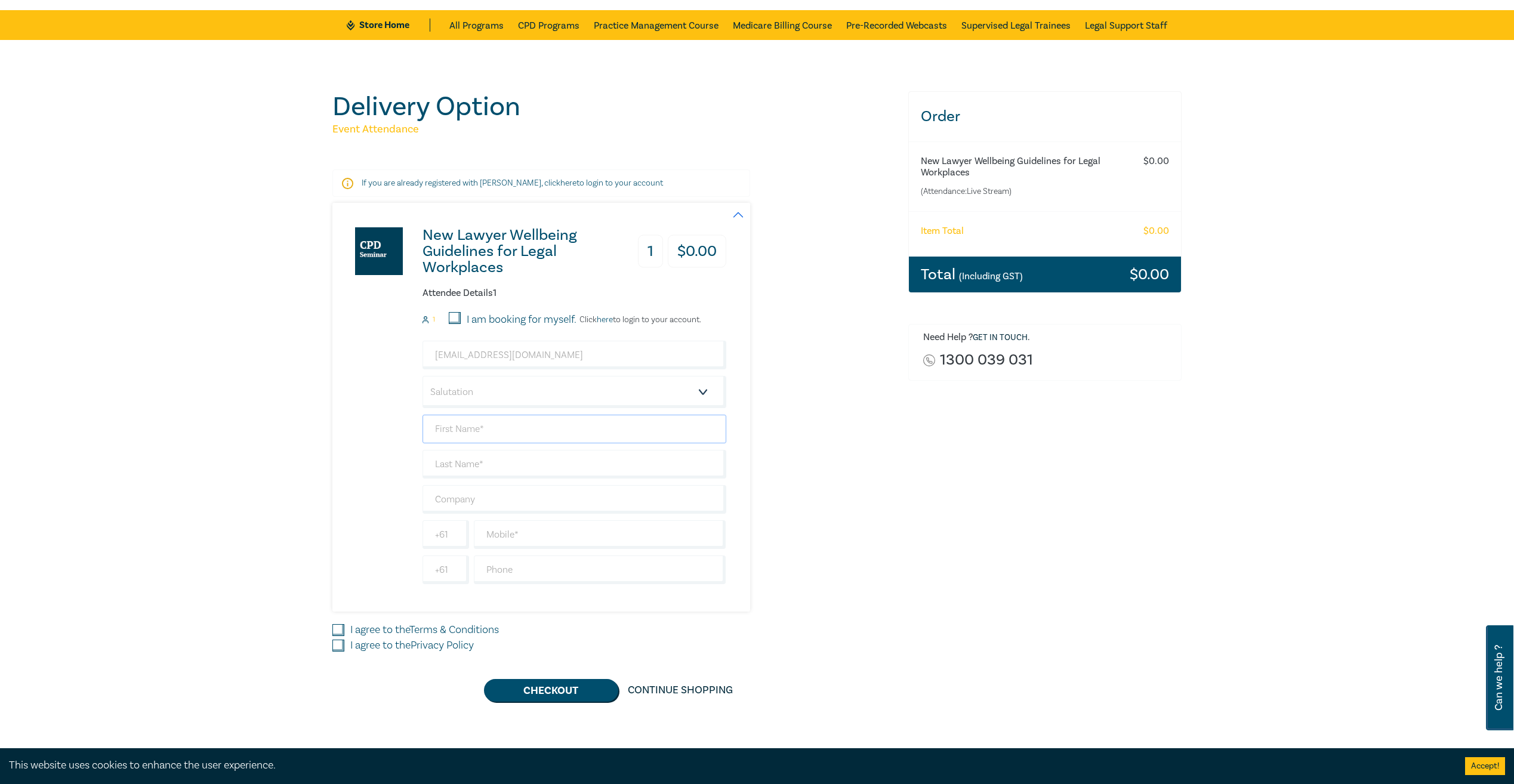
click at [535, 422] on input "text" at bounding box center [574, 429] width 304 height 29
type input "Brand"
click at [436, 465] on input "text" at bounding box center [574, 464] width 304 height 29
type input "Partners"
click at [781, 471] on div "New Lawyer Wellbeing Guidelines for Legal Workplaces 1 $ 0.00 Attendee Details …" at bounding box center [613, 407] width 562 height 409
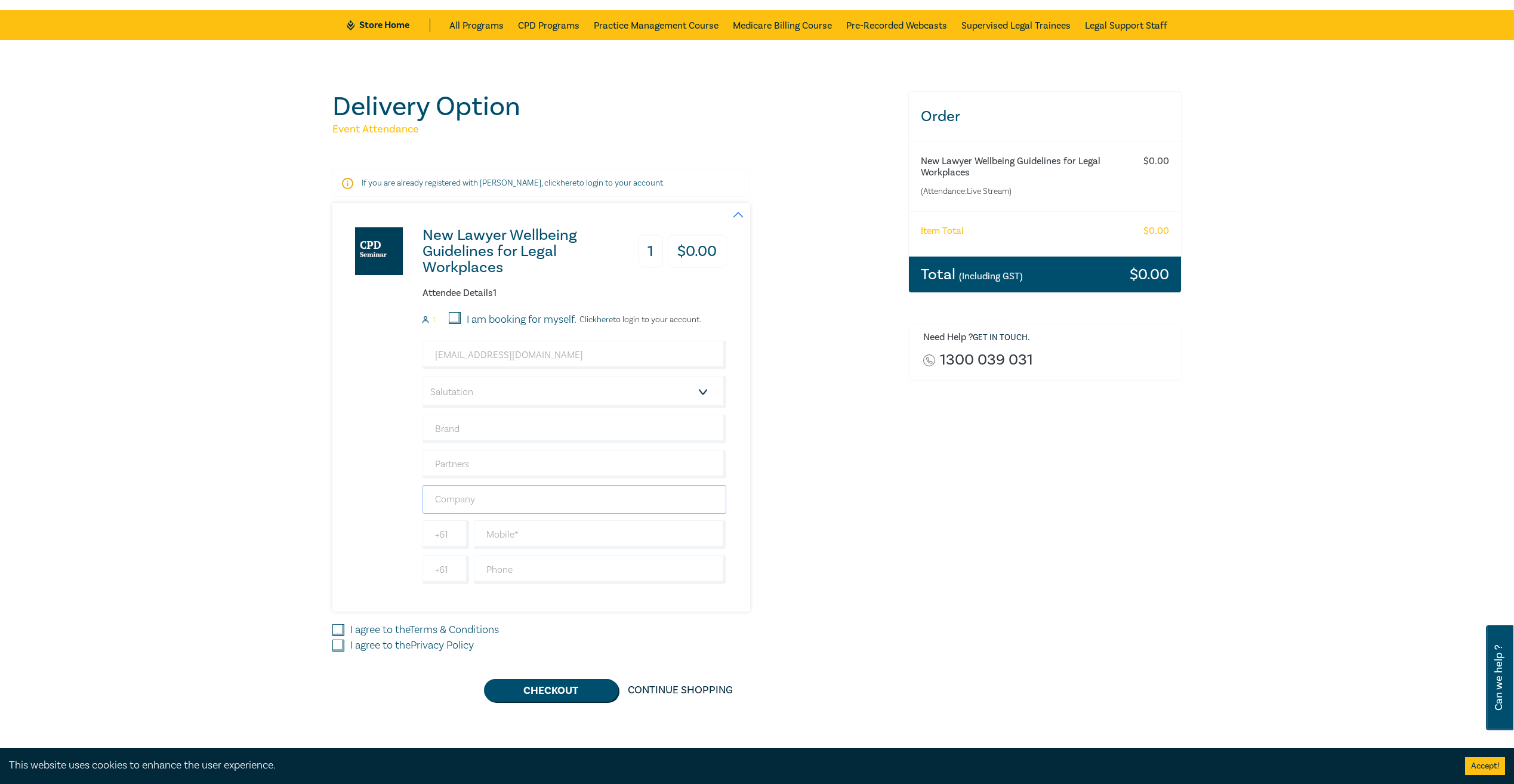
click at [615, 494] on input "text" at bounding box center [574, 499] width 304 height 29
type input "Brand Partners Commercial Lawyers"
click at [872, 493] on div "New Lawyer Wellbeing Guidelines for Legal Workplaces 1 $ 0.00 Attendee Details …" at bounding box center [613, 407] width 562 height 409
click at [519, 539] on input "text" at bounding box center [600, 534] width 252 height 29
click at [891, 524] on div "New Lawyer Wellbeing Guidelines for Legal Workplaces 1 $ 0.00 Attendee Details …" at bounding box center [613, 407] width 562 height 409
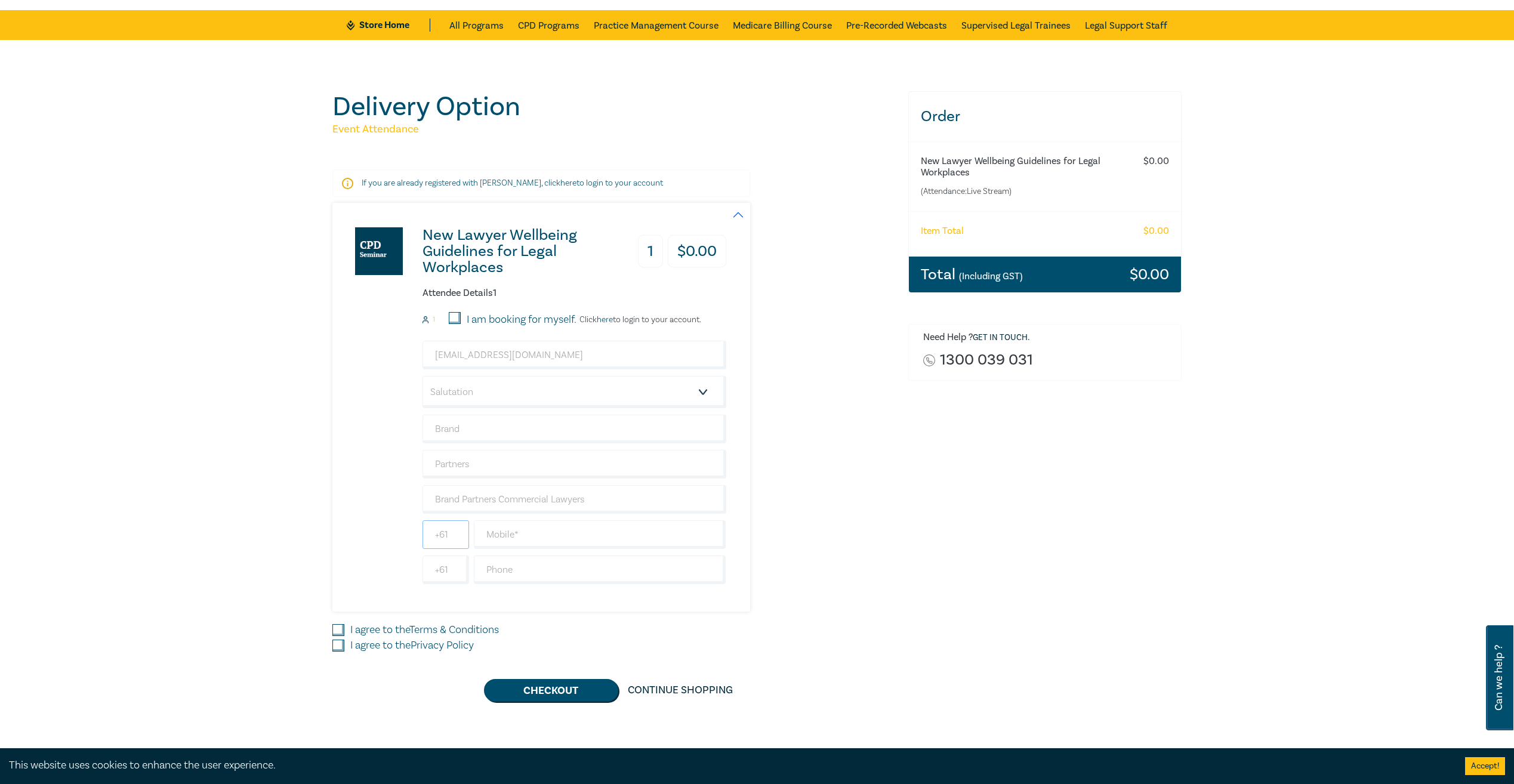
click at [446, 537] on input "+61" at bounding box center [446, 534] width 47 height 29
click at [451, 539] on input "+61" at bounding box center [446, 534] width 47 height 29
type input "03"
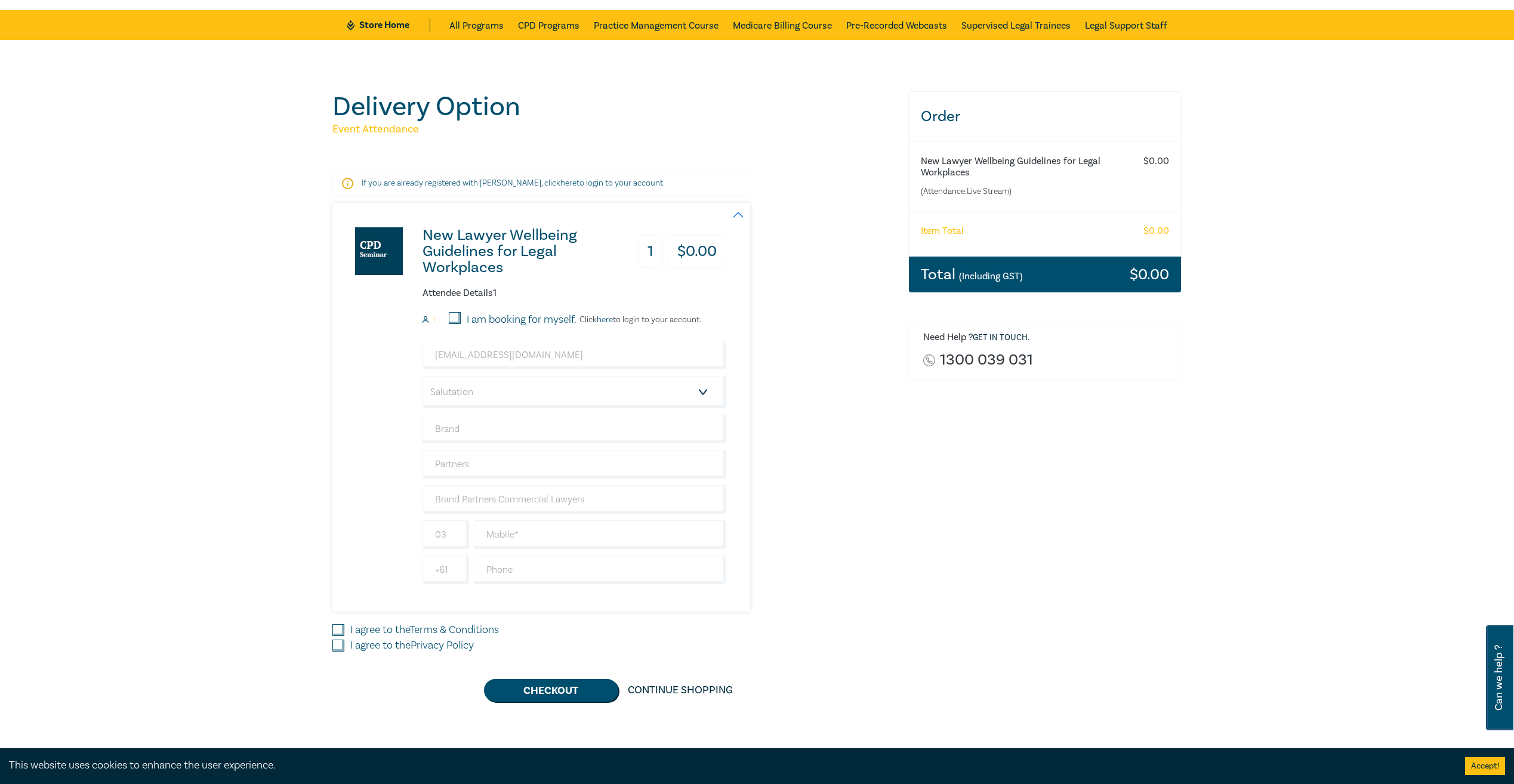
click at [916, 588] on div "Order New Lawyer Wellbeing Guidelines for Legal Workplaces (Attendance: Live St…" at bounding box center [1045, 396] width 288 height 610
click at [516, 527] on input "text" at bounding box center [600, 534] width 252 height 29
click at [900, 532] on div "Delivery Option Event Attendance If you are already registered with Leo Cussen,…" at bounding box center [613, 396] width 576 height 610
click at [498, 531] on input "0396025800" at bounding box center [600, 534] width 252 height 29
type input "96025800"
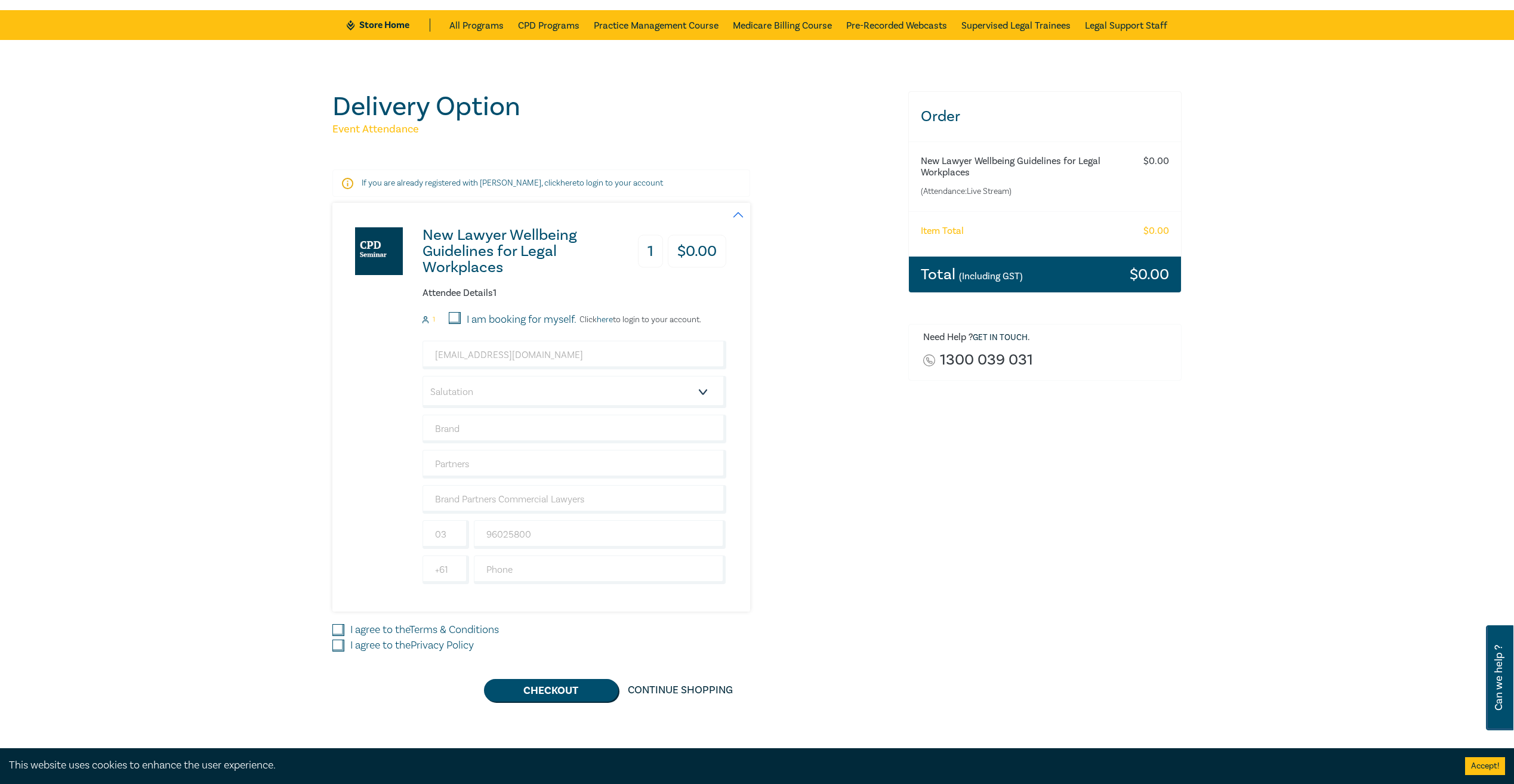
click at [873, 609] on div "New Lawyer Wellbeing Guidelines for Legal Workplaces 1 $ 0.00 Attendee Details …" at bounding box center [613, 407] width 562 height 409
click at [339, 628] on input "I agree to the Terms & Conditions" at bounding box center [338, 629] width 12 height 12
checkbox input "true"
click at [339, 643] on input "I agree to the Privacy Policy" at bounding box center [338, 645] width 12 height 12
checkbox input "true"
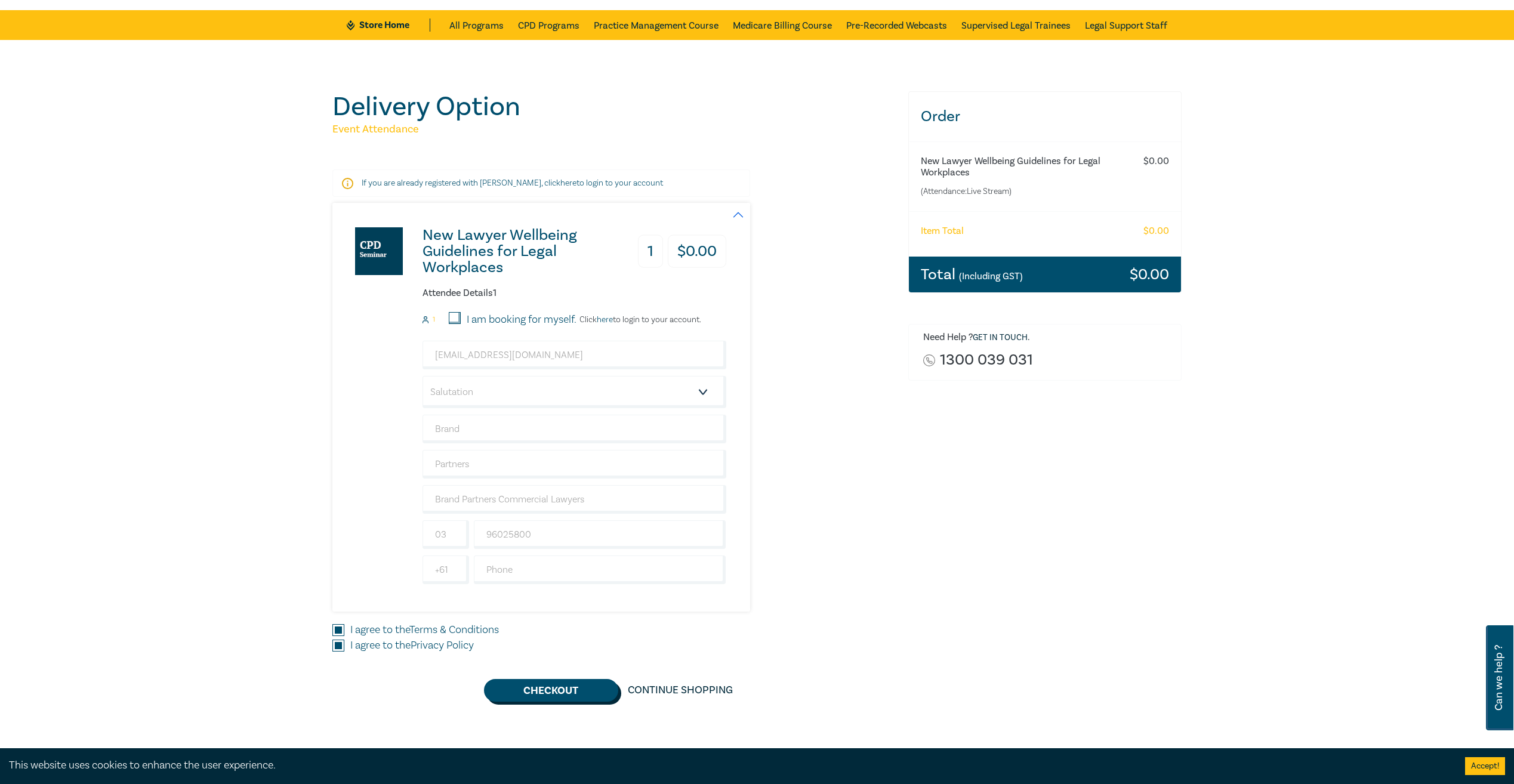
click at [562, 695] on button "Checkout" at bounding box center [551, 690] width 134 height 23
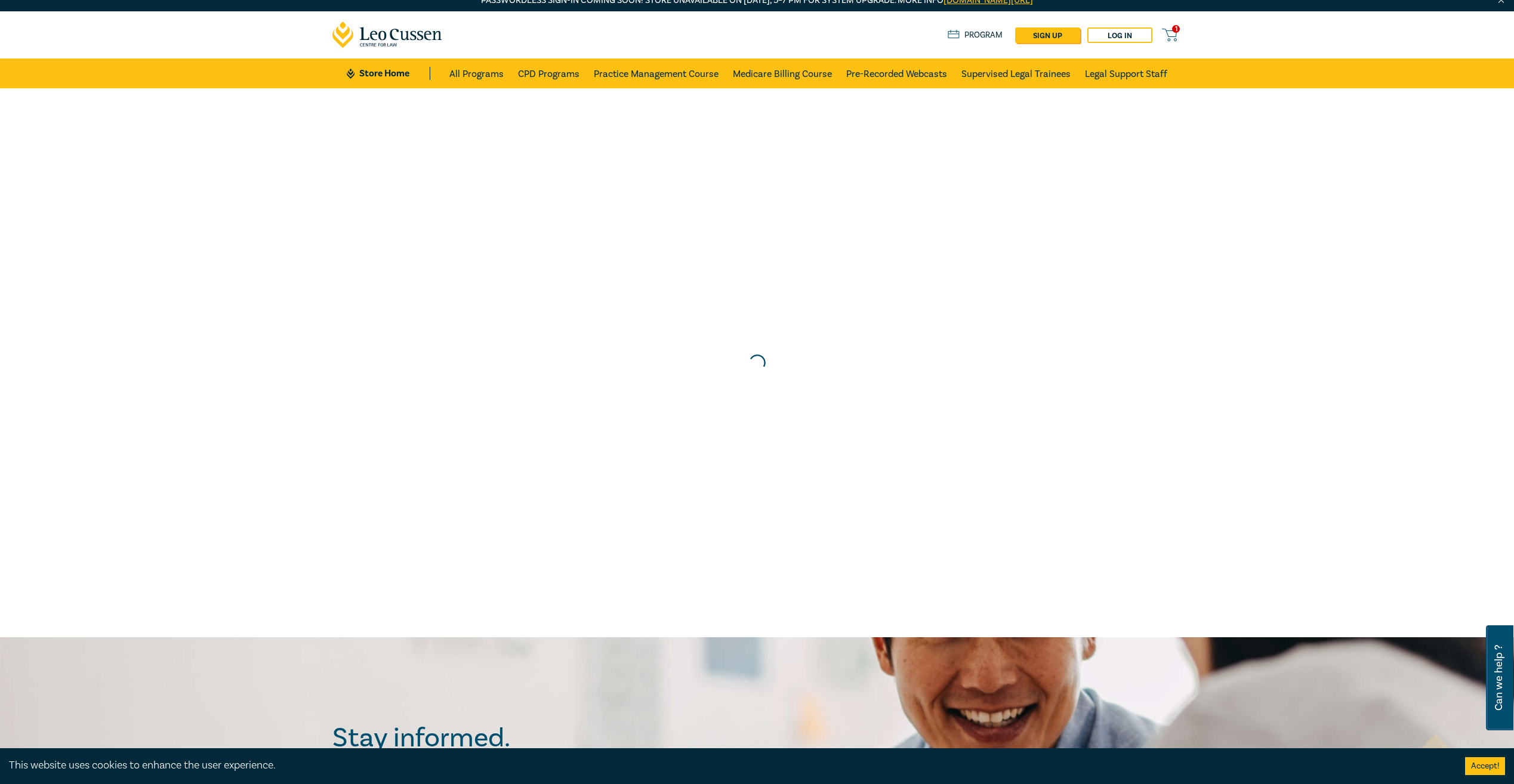
scroll to position [0, 0]
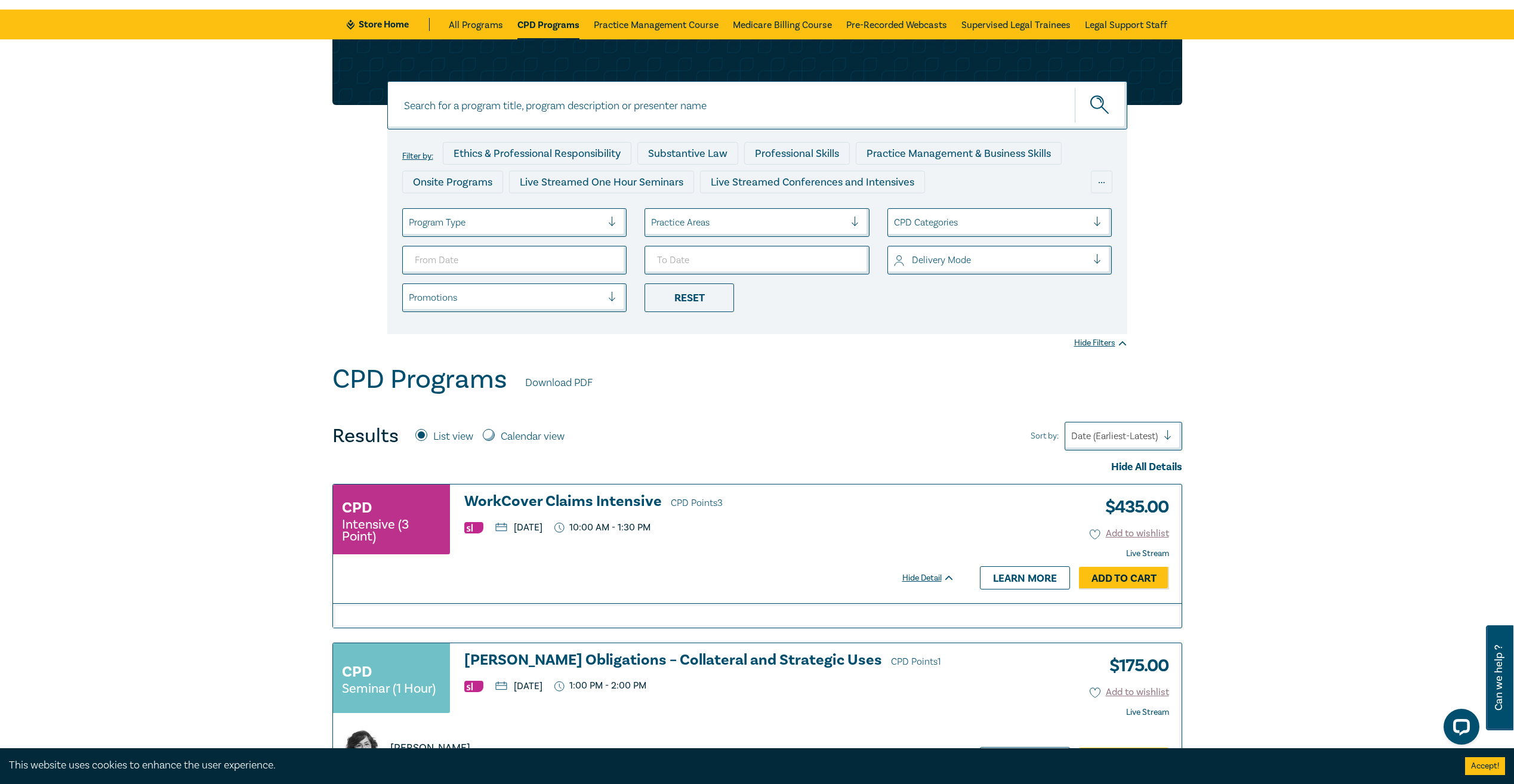
scroll to position [60, 0]
click at [516, 310] on div "Promotions" at bounding box center [514, 298] width 225 height 29
click at [516, 309] on div "Promotions" at bounding box center [514, 298] width 225 height 29
click at [1110, 436] on div at bounding box center [1114, 436] width 87 height 15
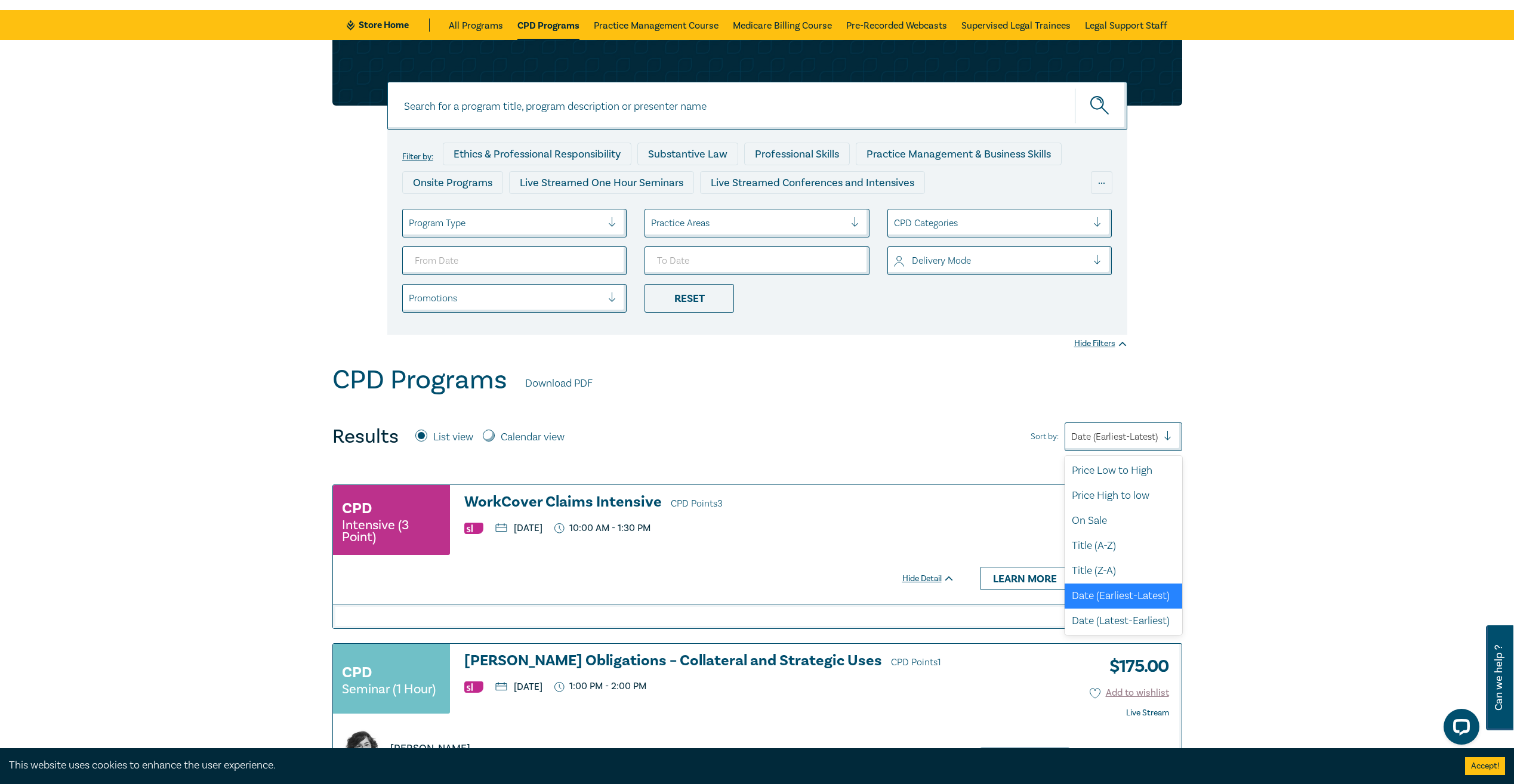
scroll to position [3, 0]
click at [1107, 465] on div "Price Low to High" at bounding box center [1124, 470] width 118 height 25
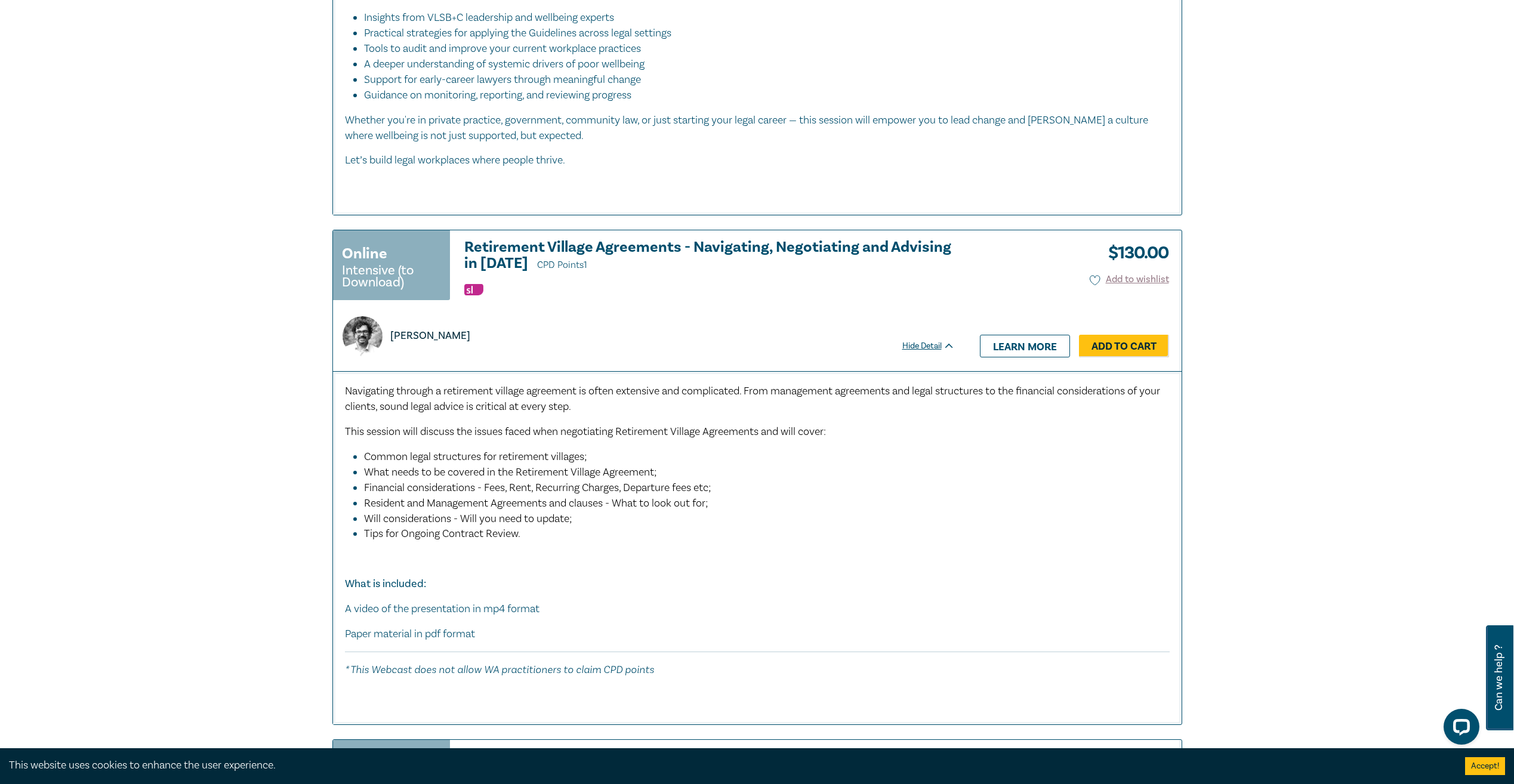
scroll to position [716, 0]
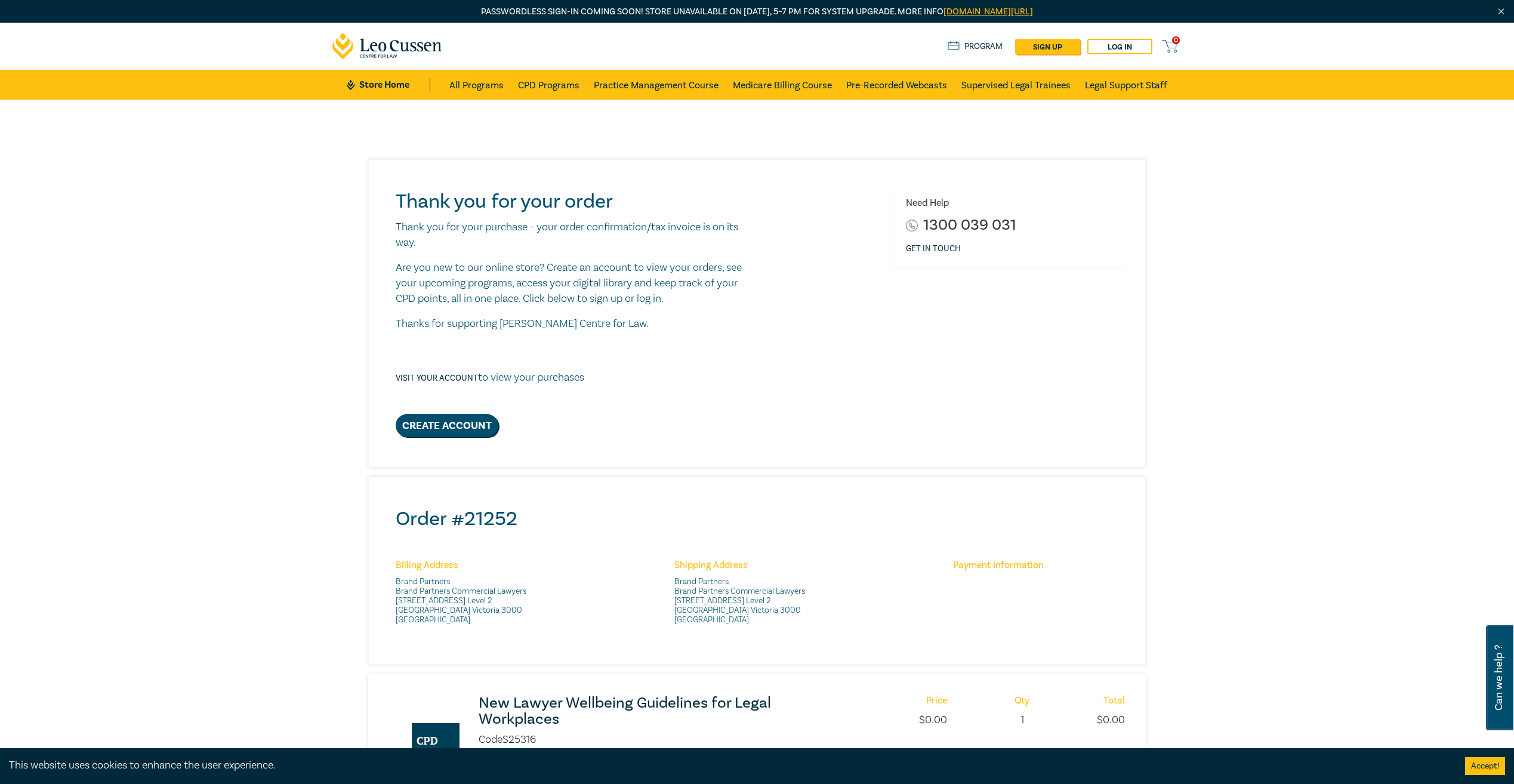
click at [1262, 302] on div "Thank you for your order Thank you for your purchase - your order confirmation/…" at bounding box center [757, 538] width 1514 height 878
click at [272, 288] on div "Thank you for your order Thank you for your purchase - your order confirmation/…" at bounding box center [757, 538] width 1514 height 878
